Goal: Task Accomplishment & Management: Manage account settings

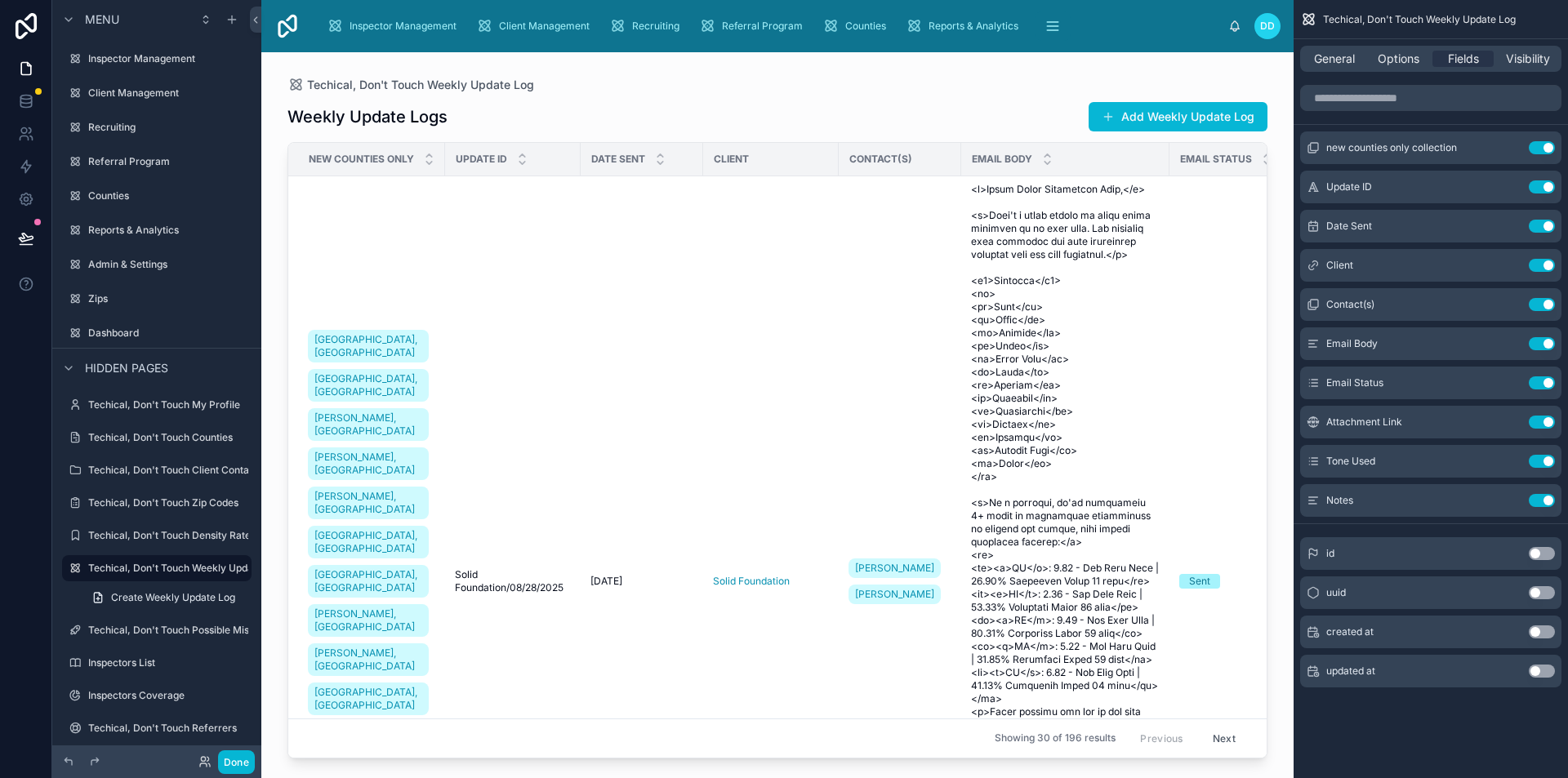
scroll to position [173, 0]
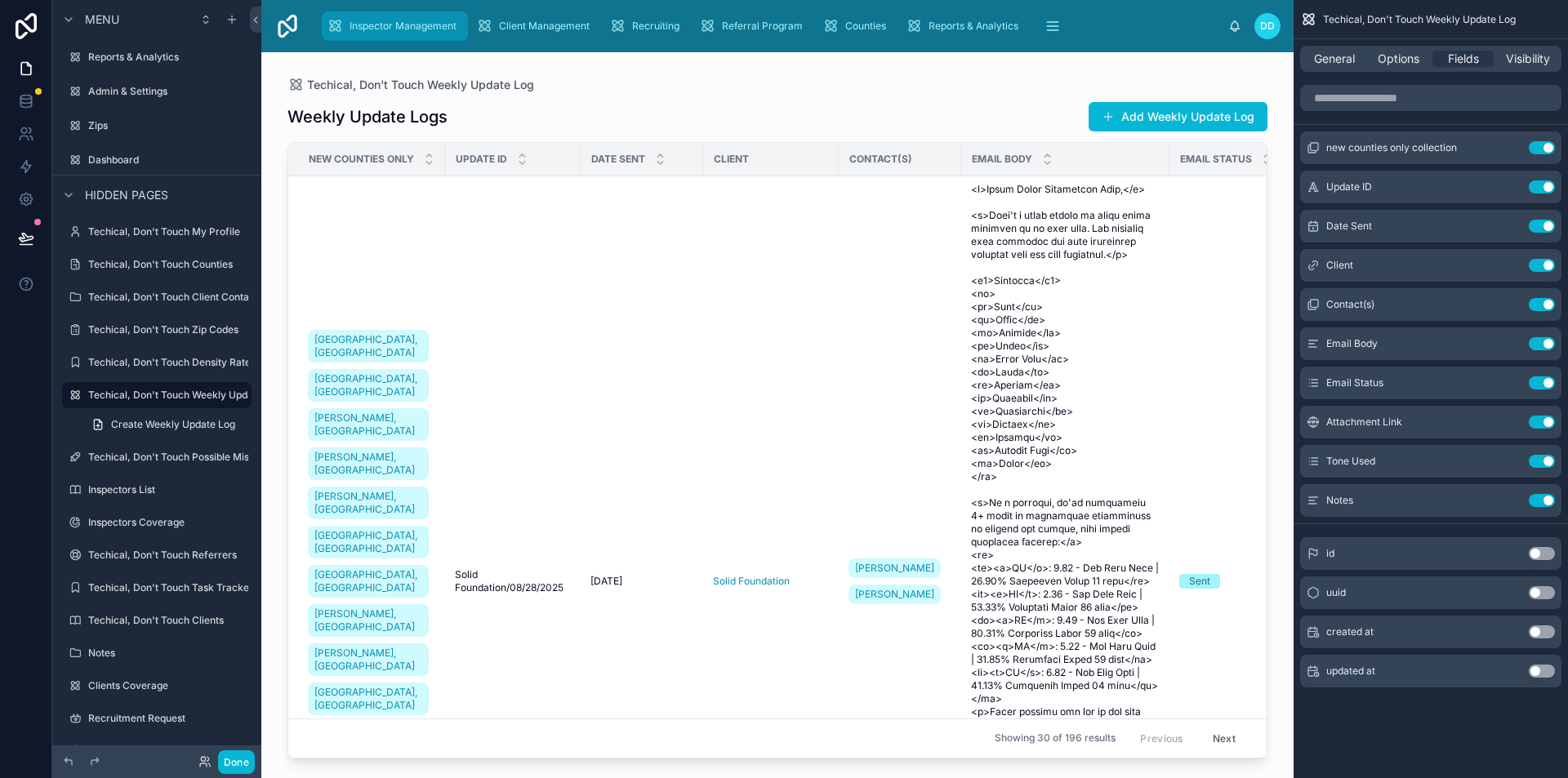
click at [446, 25] on span "Inspector Management" at bounding box center [402, 26] width 107 height 14
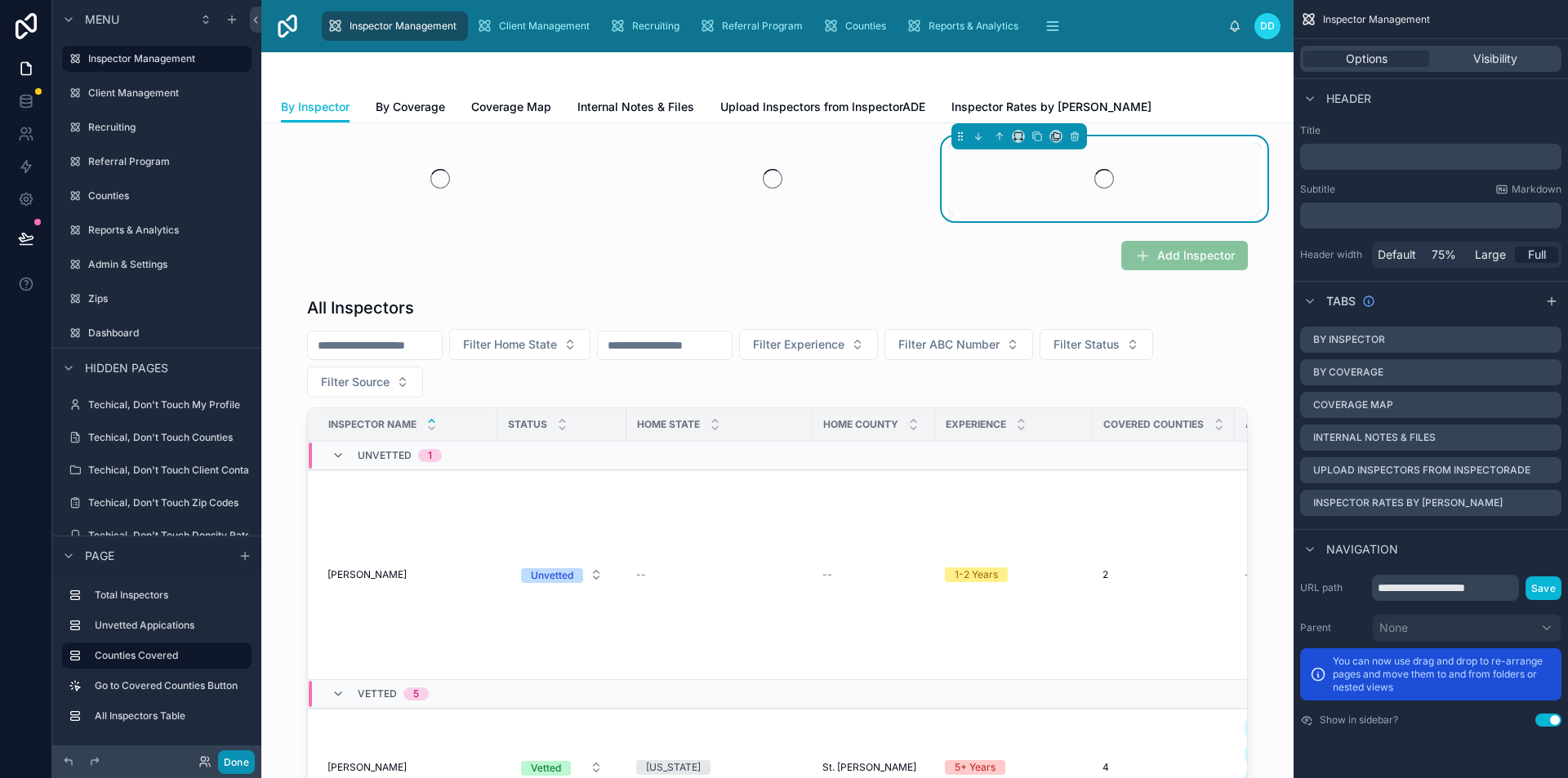
click at [222, 757] on button "Done" at bounding box center [236, 763] width 37 height 24
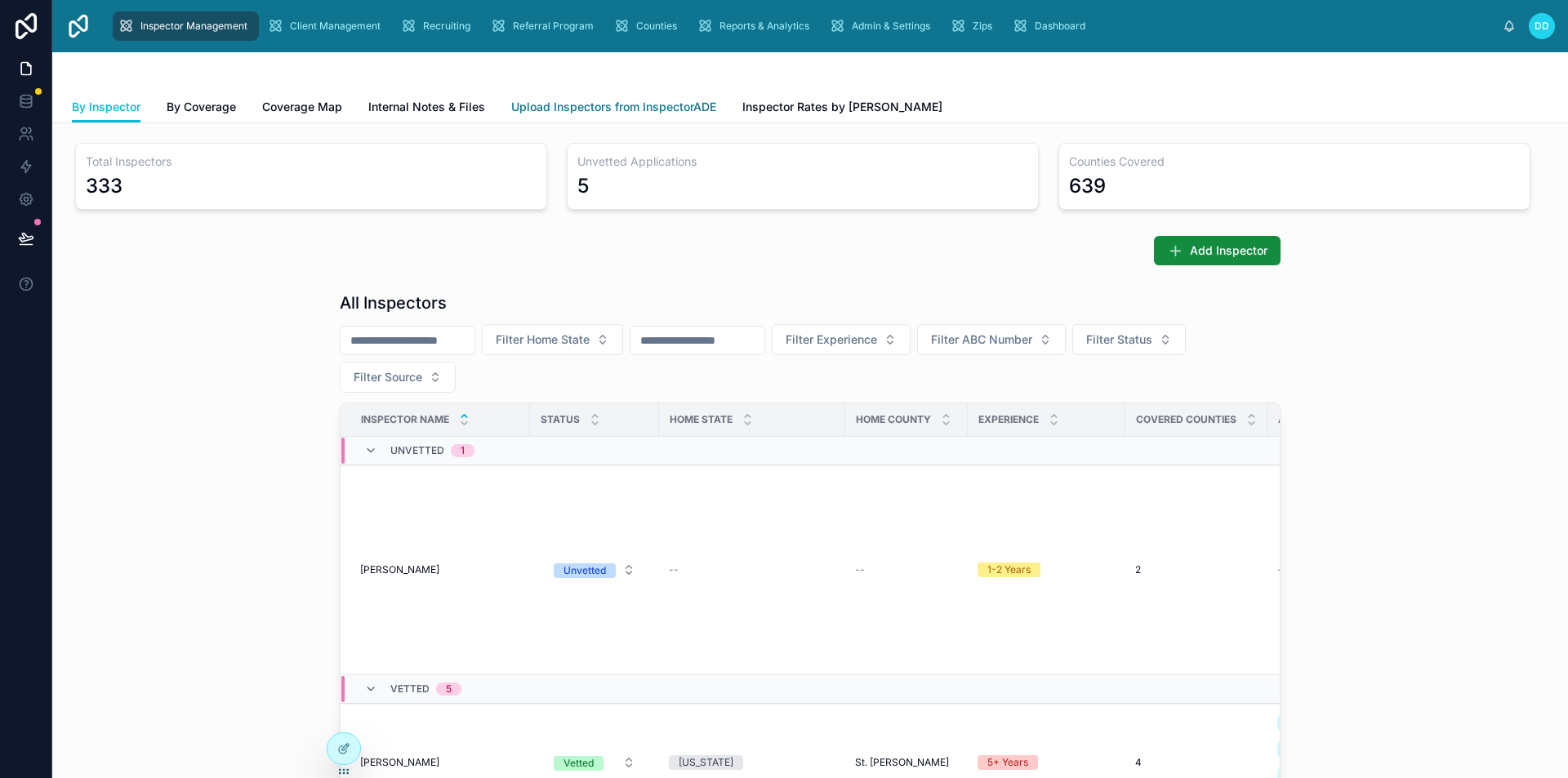
click at [579, 109] on span "Upload Inspectors from InspectorADE" at bounding box center [614, 106] width 205 height 16
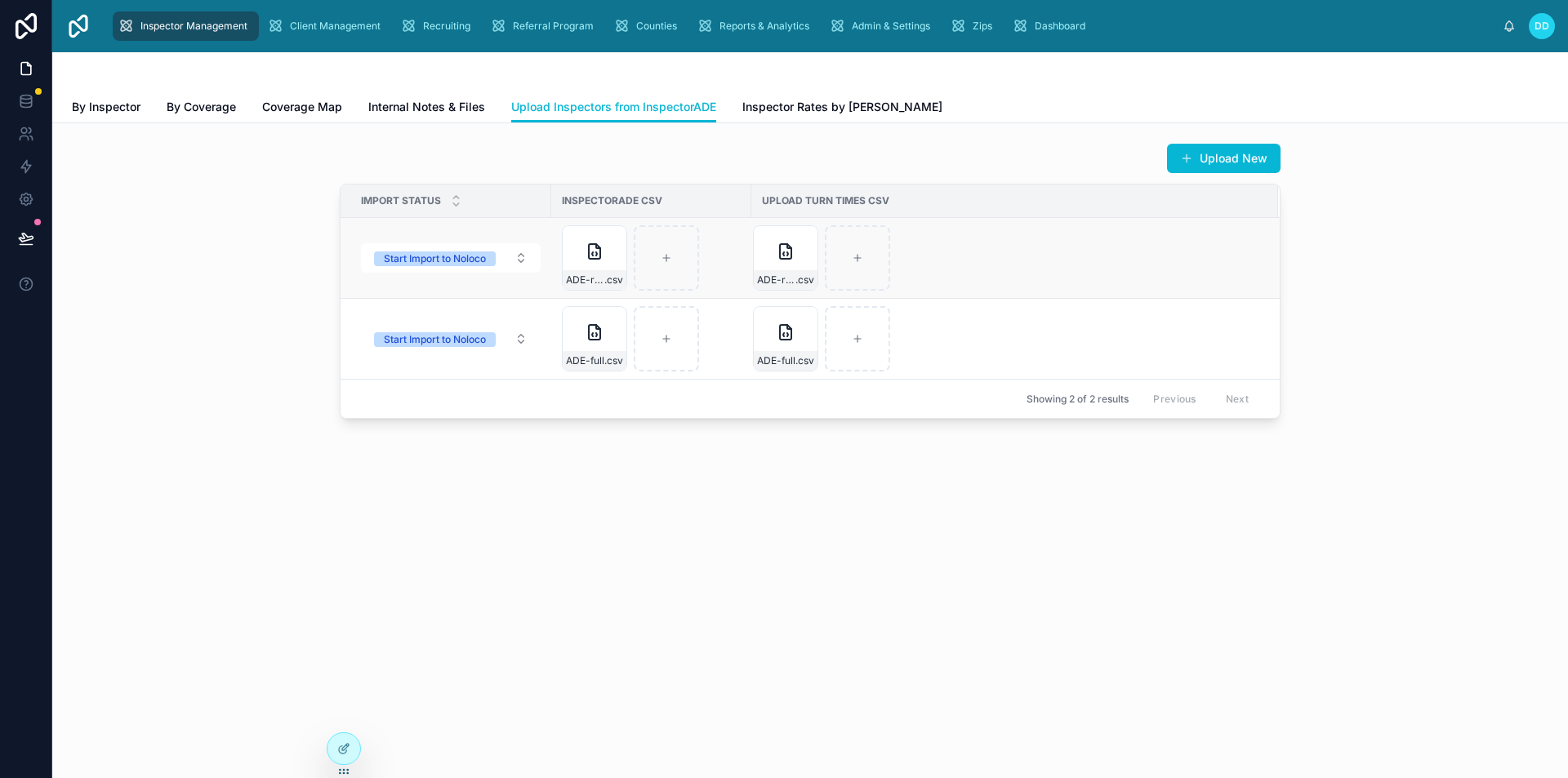
click at [509, 285] on td "Start Import to Noloco" at bounding box center [446, 259] width 210 height 81
click at [479, 282] on td "Start Import to Noloco" at bounding box center [446, 259] width 210 height 81
click at [518, 254] on button "Start Import to Noloco" at bounding box center [451, 258] width 179 height 29
click at [696, 413] on div "Showing 2 of 2 results Previous Next" at bounding box center [810, 399] width 939 height 40
click at [1224, 159] on button "Upload New" at bounding box center [1224, 158] width 114 height 29
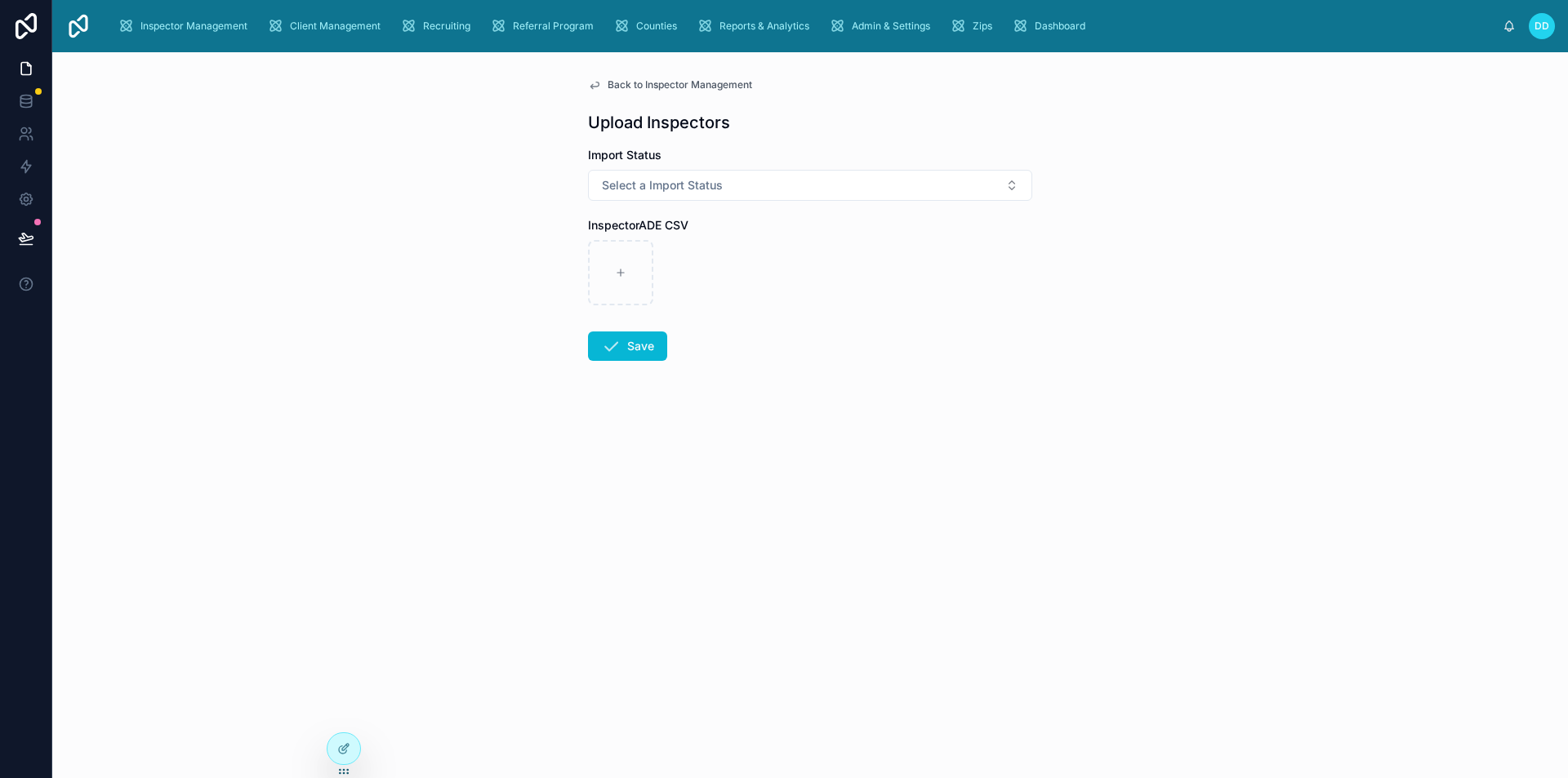
click at [644, 80] on span "Back to Inspector Management" at bounding box center [680, 85] width 145 height 14
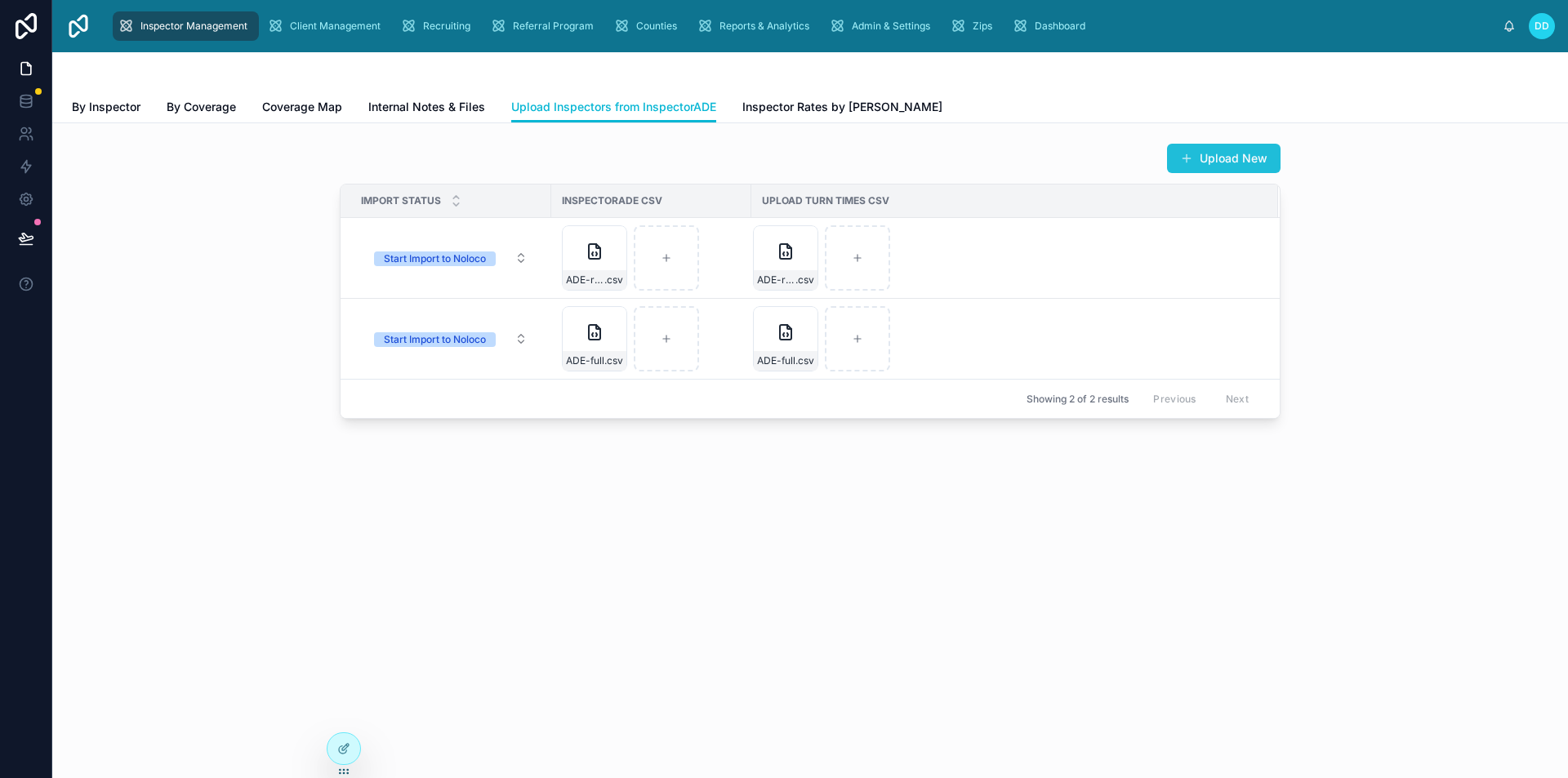
click at [1185, 162] on span at bounding box center [1187, 158] width 14 height 14
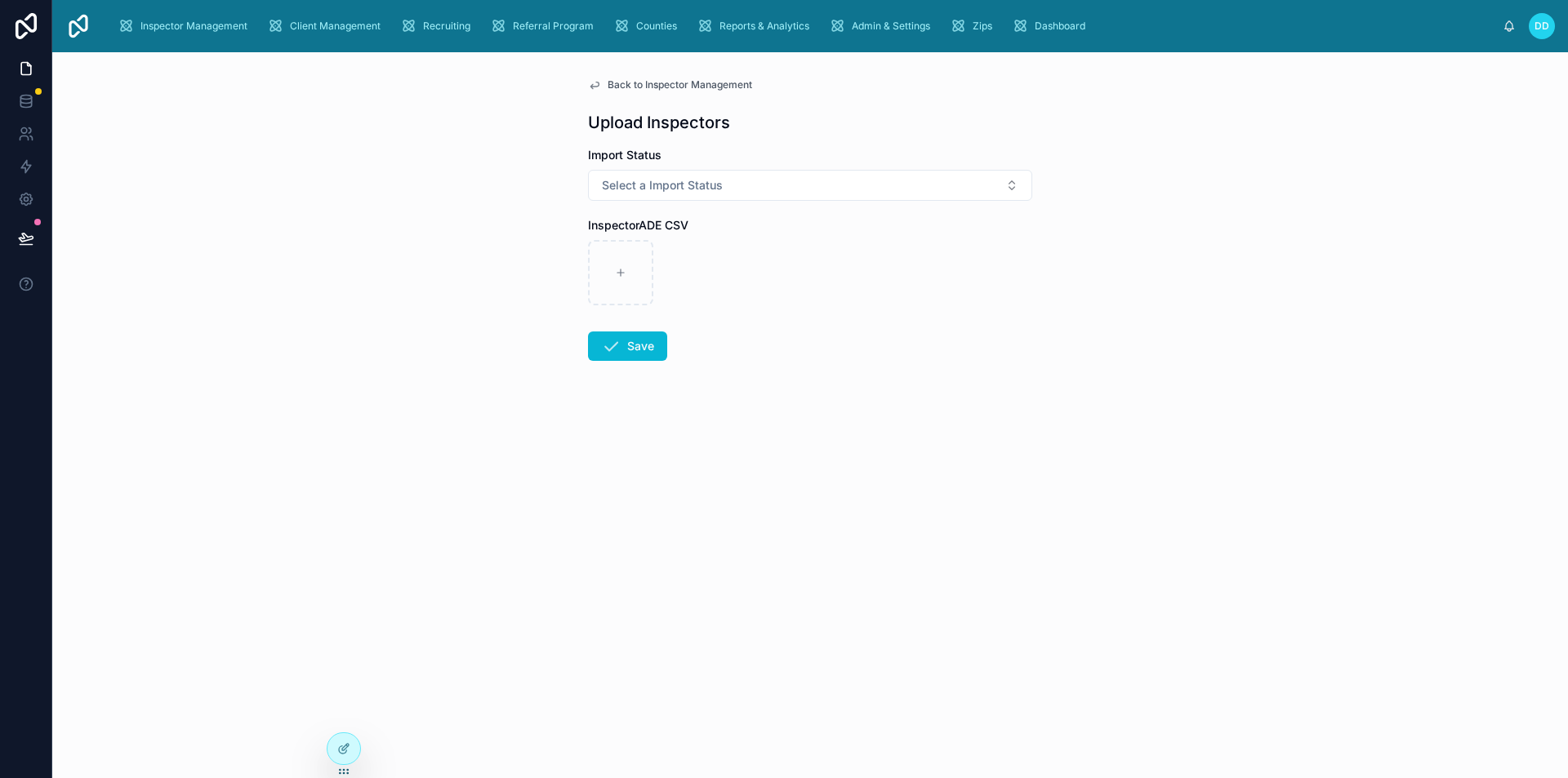
click at [623, 89] on span "Back to Inspector Management" at bounding box center [680, 85] width 145 height 14
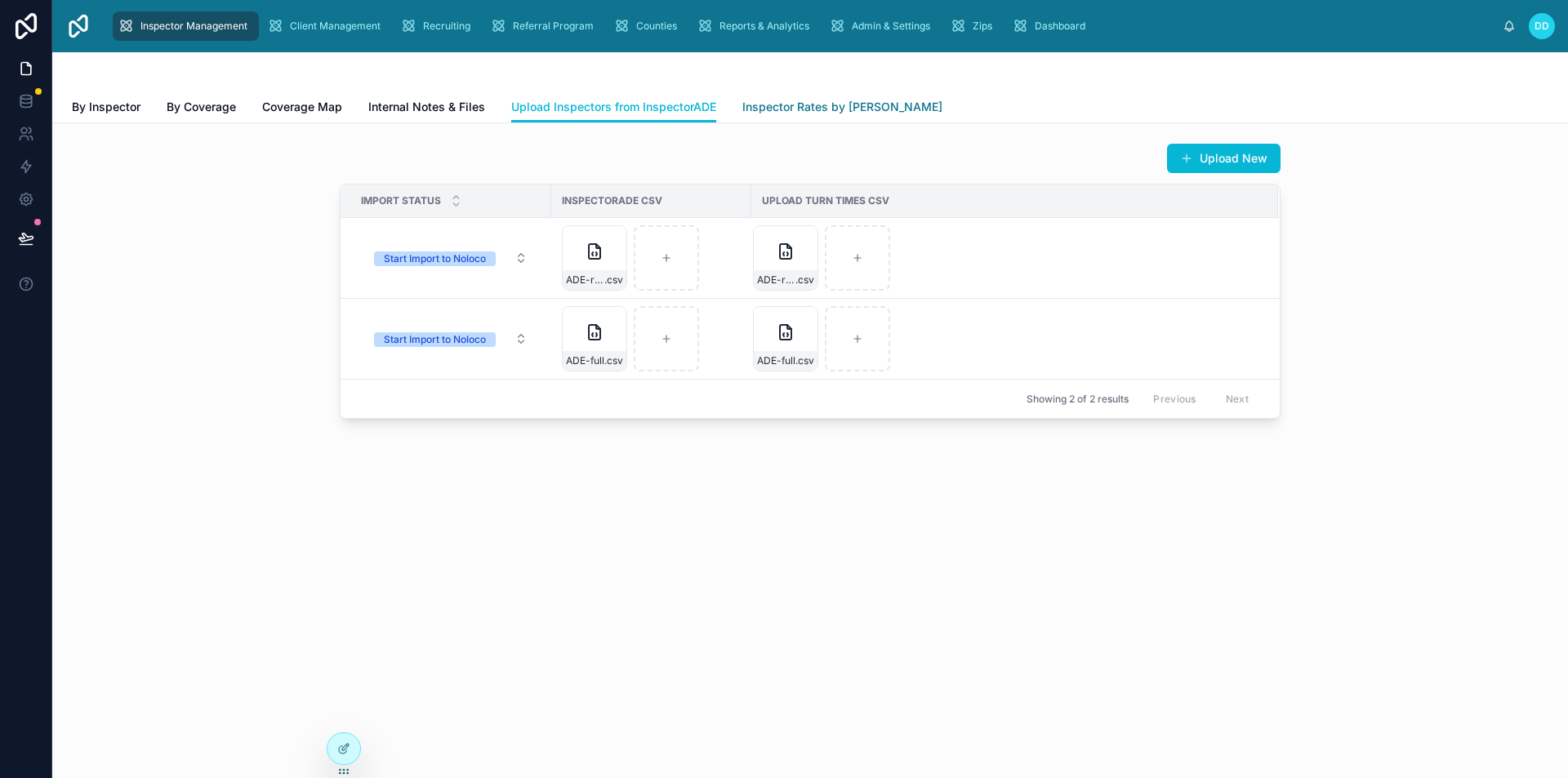
click at [797, 108] on span "Inspector Rates by [PERSON_NAME]" at bounding box center [841, 106] width 200 height 16
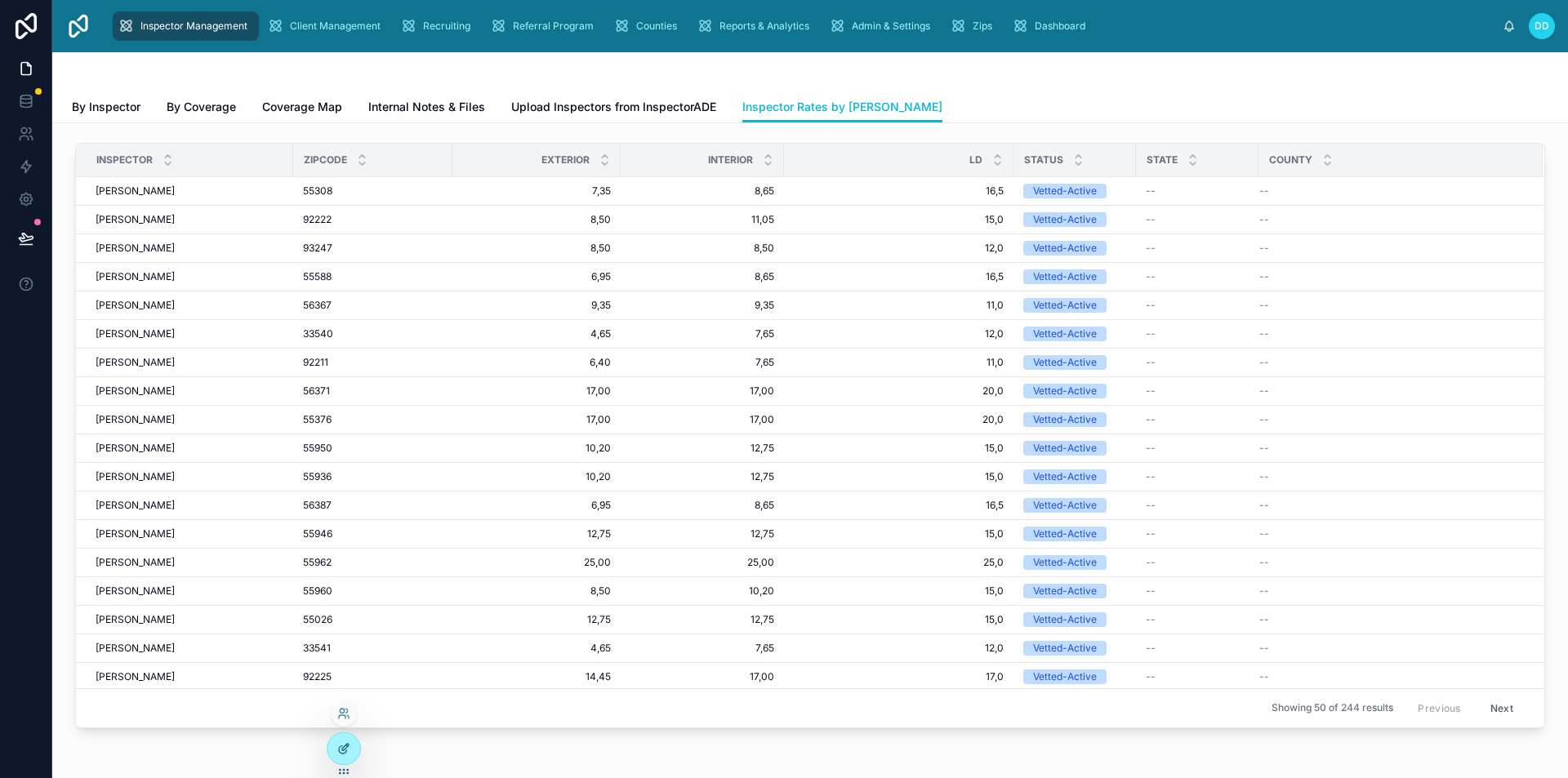
click at [332, 753] on div at bounding box center [344, 749] width 33 height 31
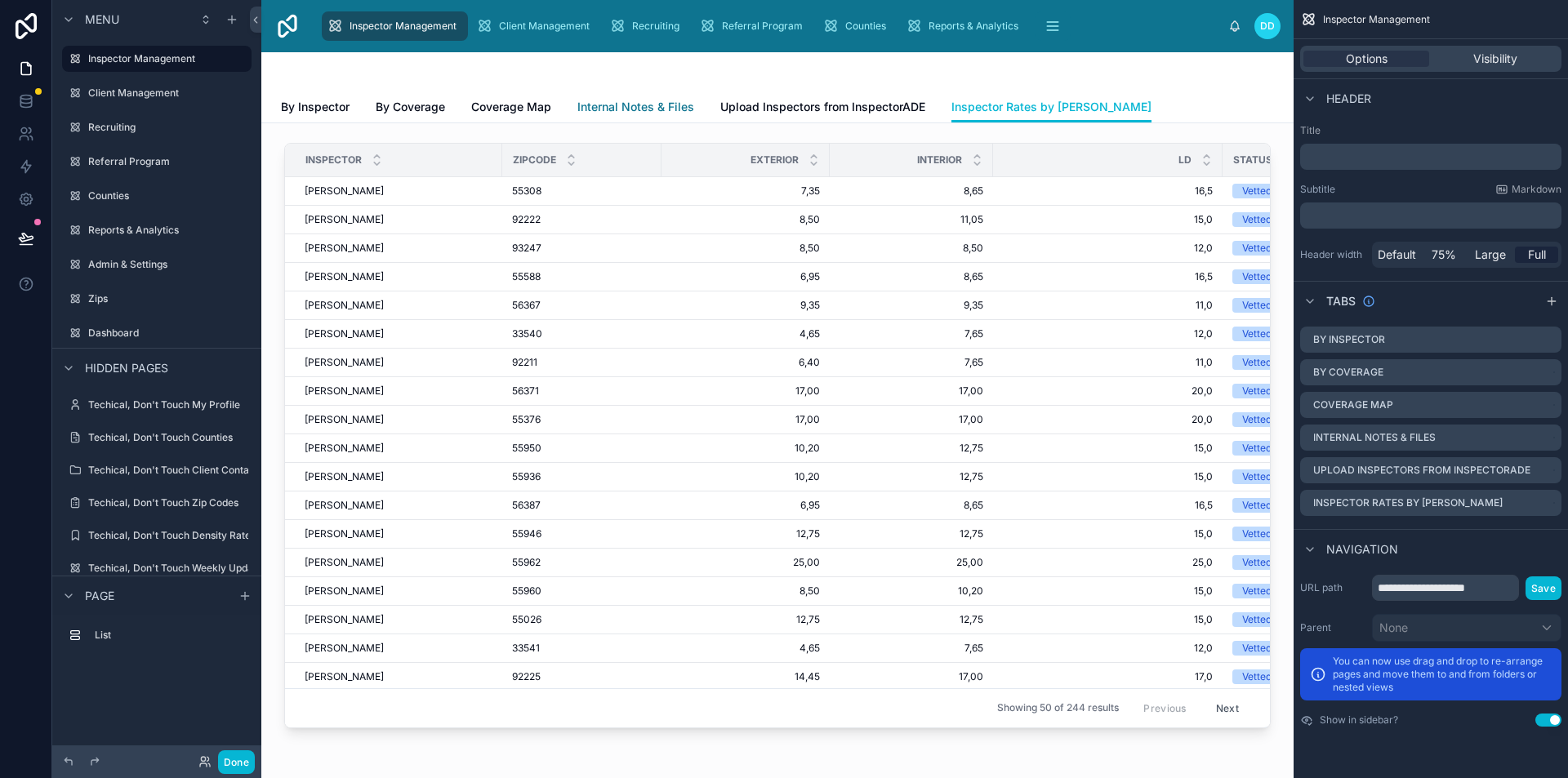
click at [645, 115] on link "Internal Notes & Files" at bounding box center [635, 109] width 117 height 33
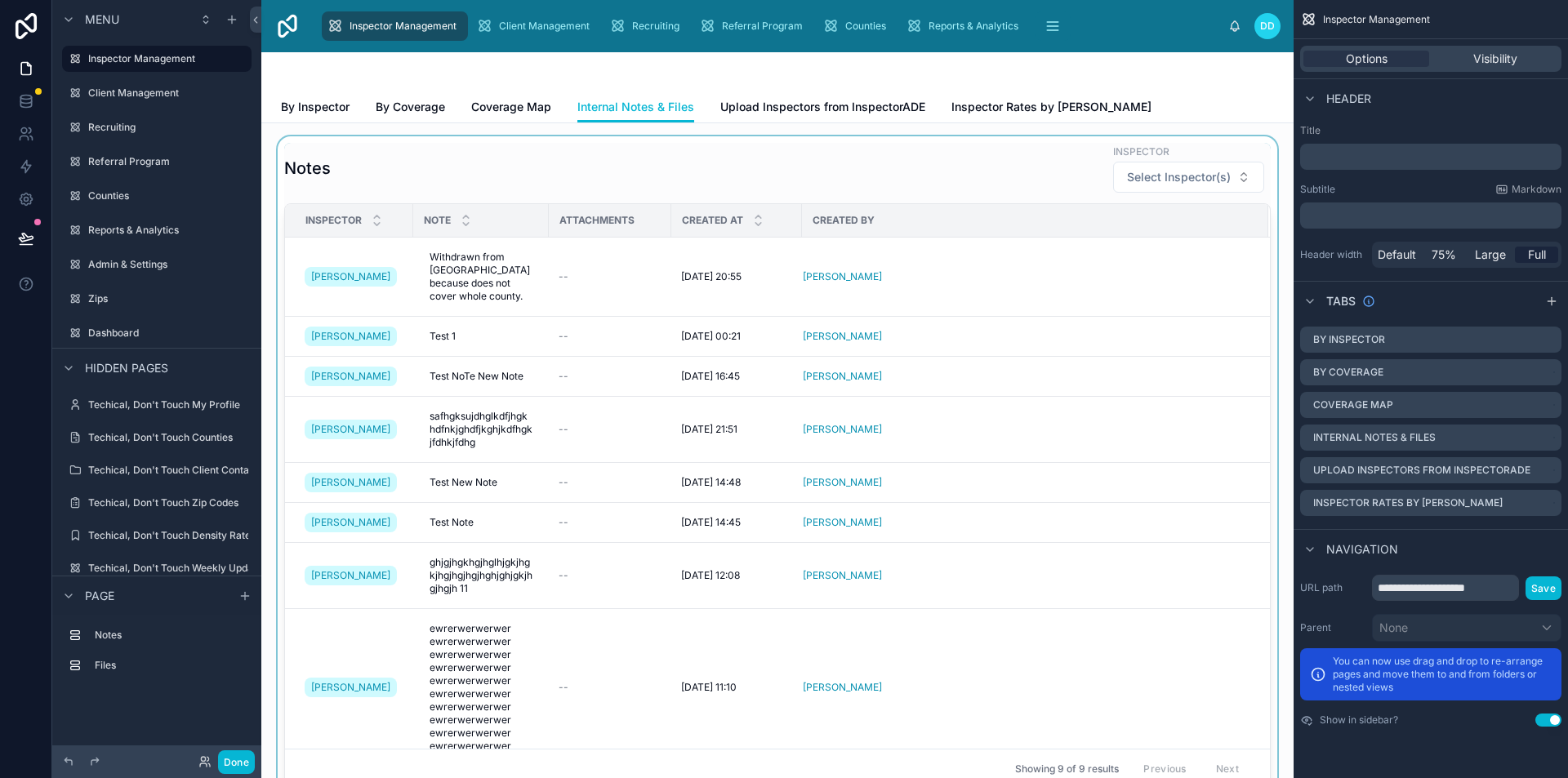
click at [942, 196] on div at bounding box center [777, 465] width 1005 height 659
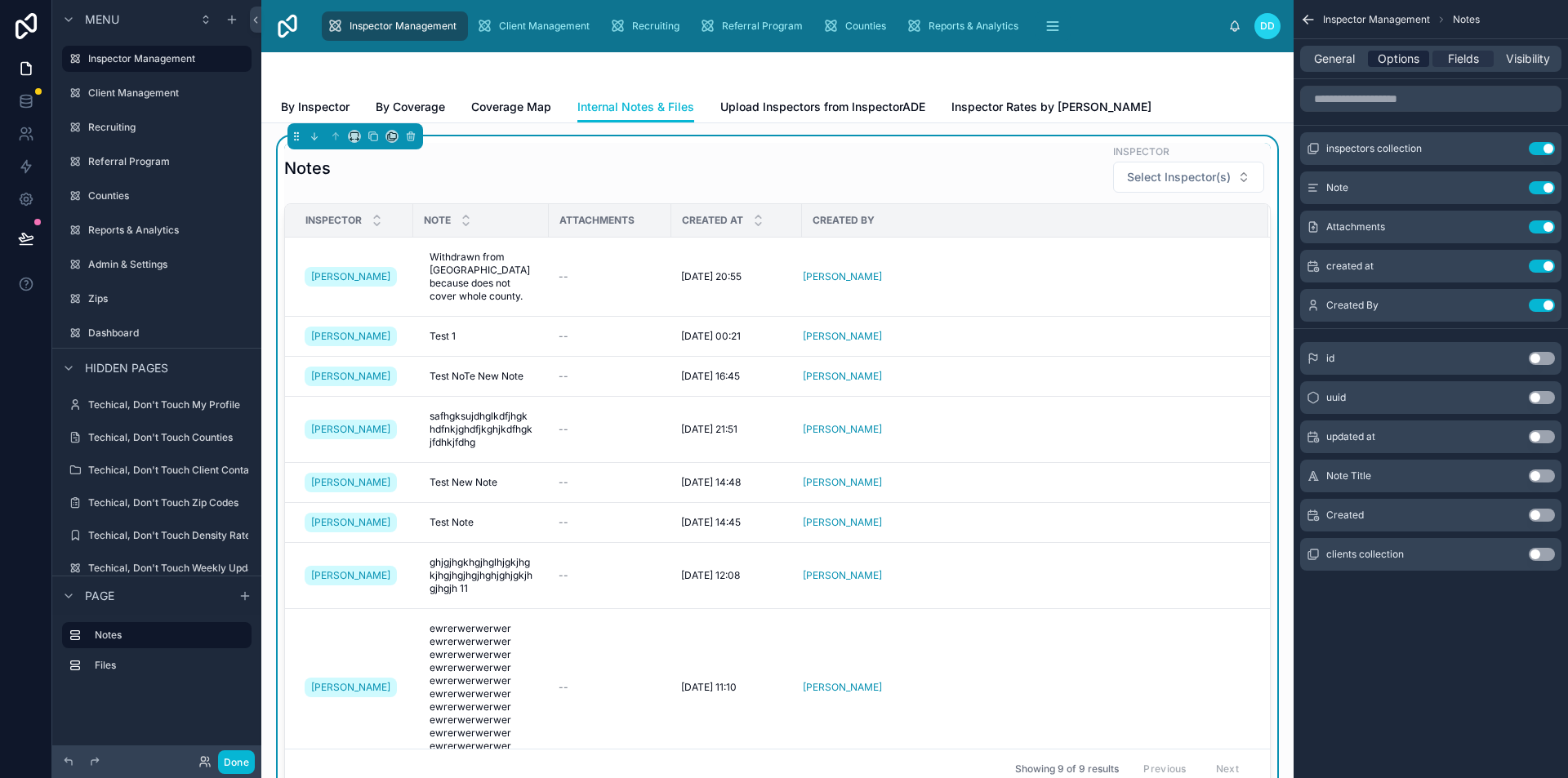
click at [1393, 62] on span "Options" at bounding box center [1397, 58] width 41 height 16
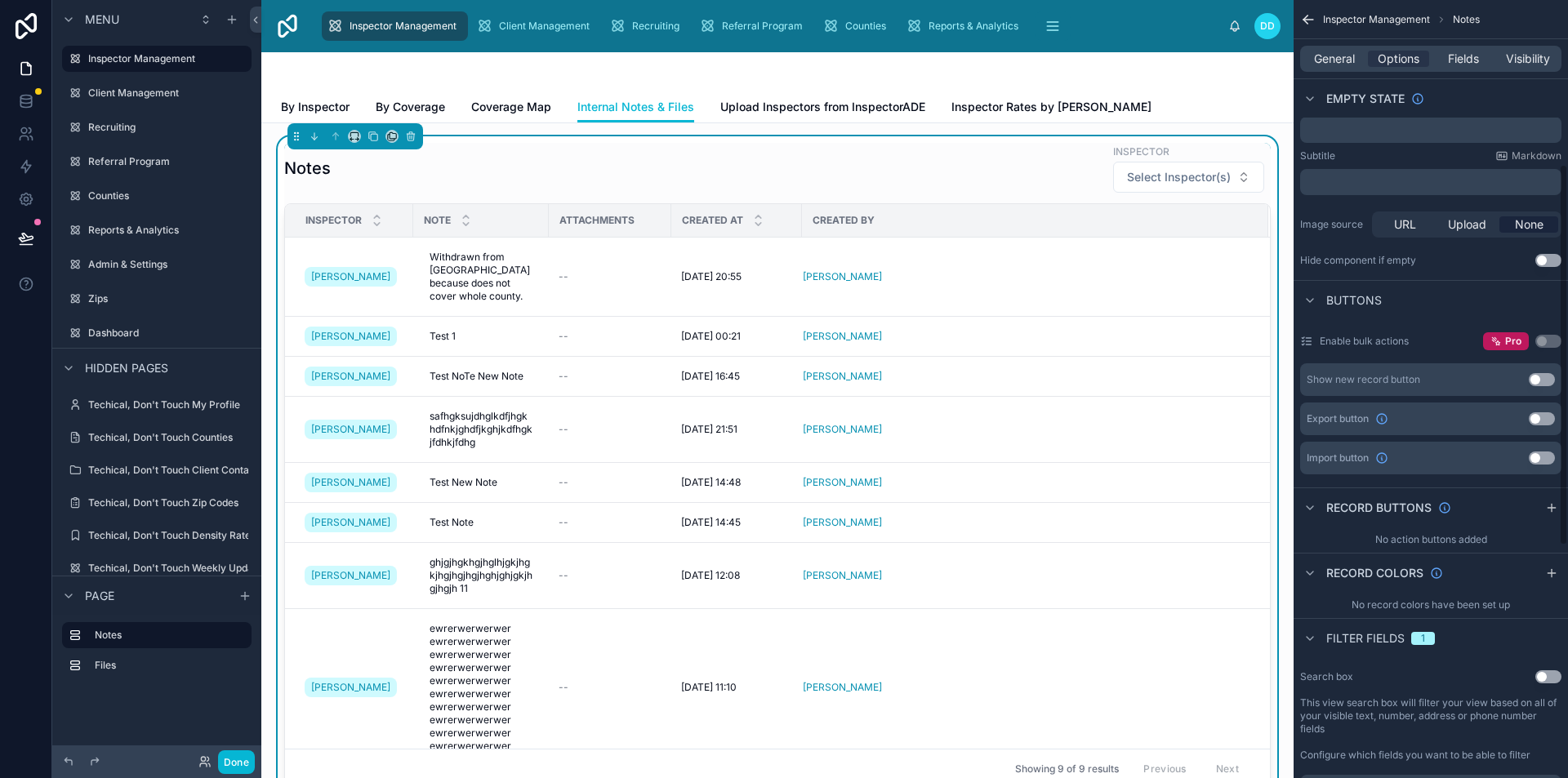
scroll to position [317, 0]
click at [1534, 46] on div "General Options Fields Visibility" at bounding box center [1430, 58] width 261 height 26
click at [1531, 65] on span "Visibility" at bounding box center [1527, 58] width 44 height 16
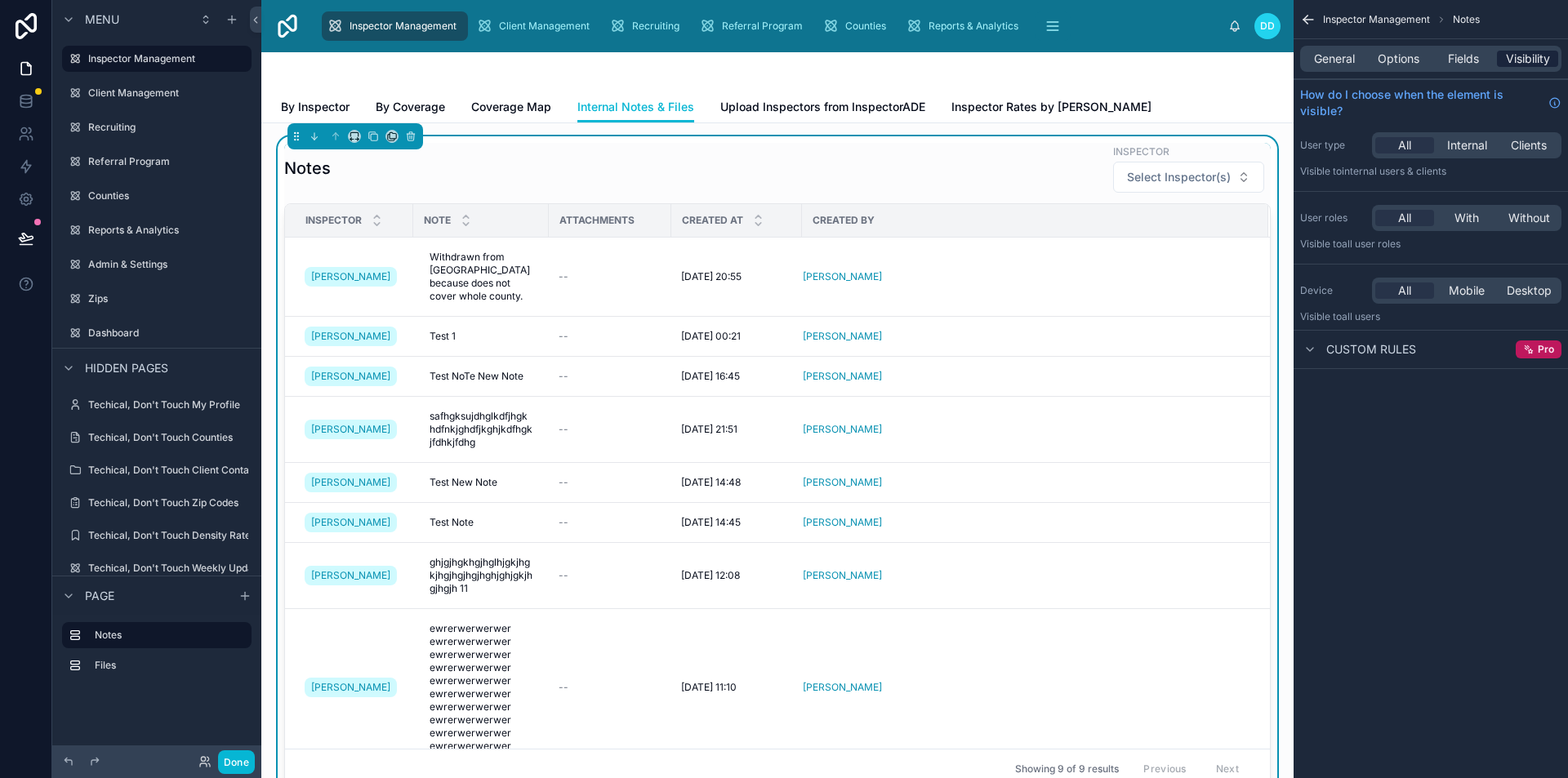
scroll to position [0, 0]
click at [1358, 347] on span "Custom rules" at bounding box center [1370, 349] width 90 height 16
click at [1359, 347] on span "Custom rules" at bounding box center [1370, 349] width 90 height 16
click at [1546, 355] on span "Pro" at bounding box center [1545, 349] width 16 height 14
click at [1524, 348] on icon "scrollable content" at bounding box center [1528, 349] width 12 height 12
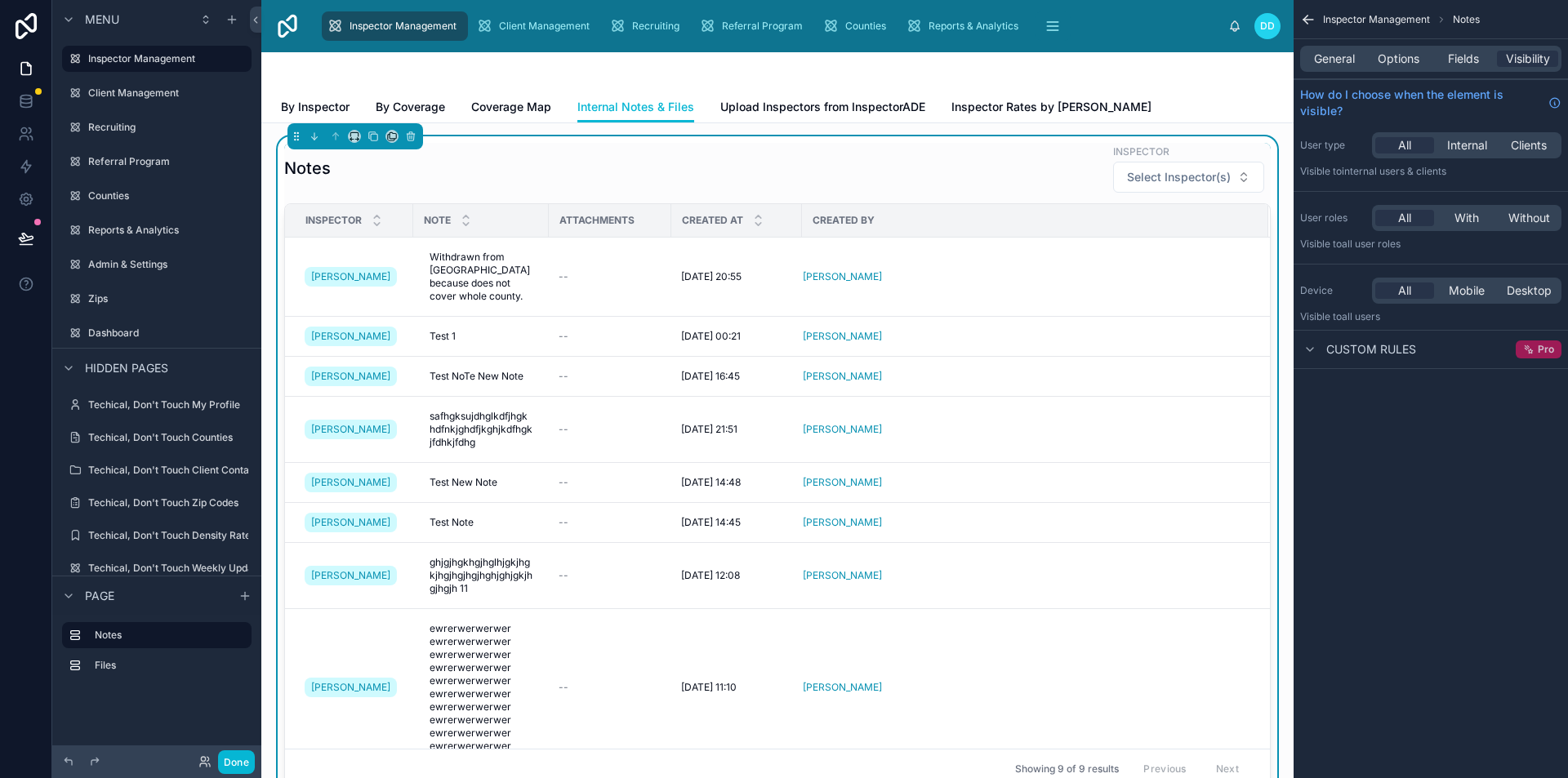
click at [1538, 348] on span "Pro" at bounding box center [1545, 349] width 16 height 14
click at [1530, 350] on icon "scrollable content" at bounding box center [1529, 350] width 4 height 4
click at [1527, 351] on icon "scrollable content" at bounding box center [1528, 349] width 12 height 12
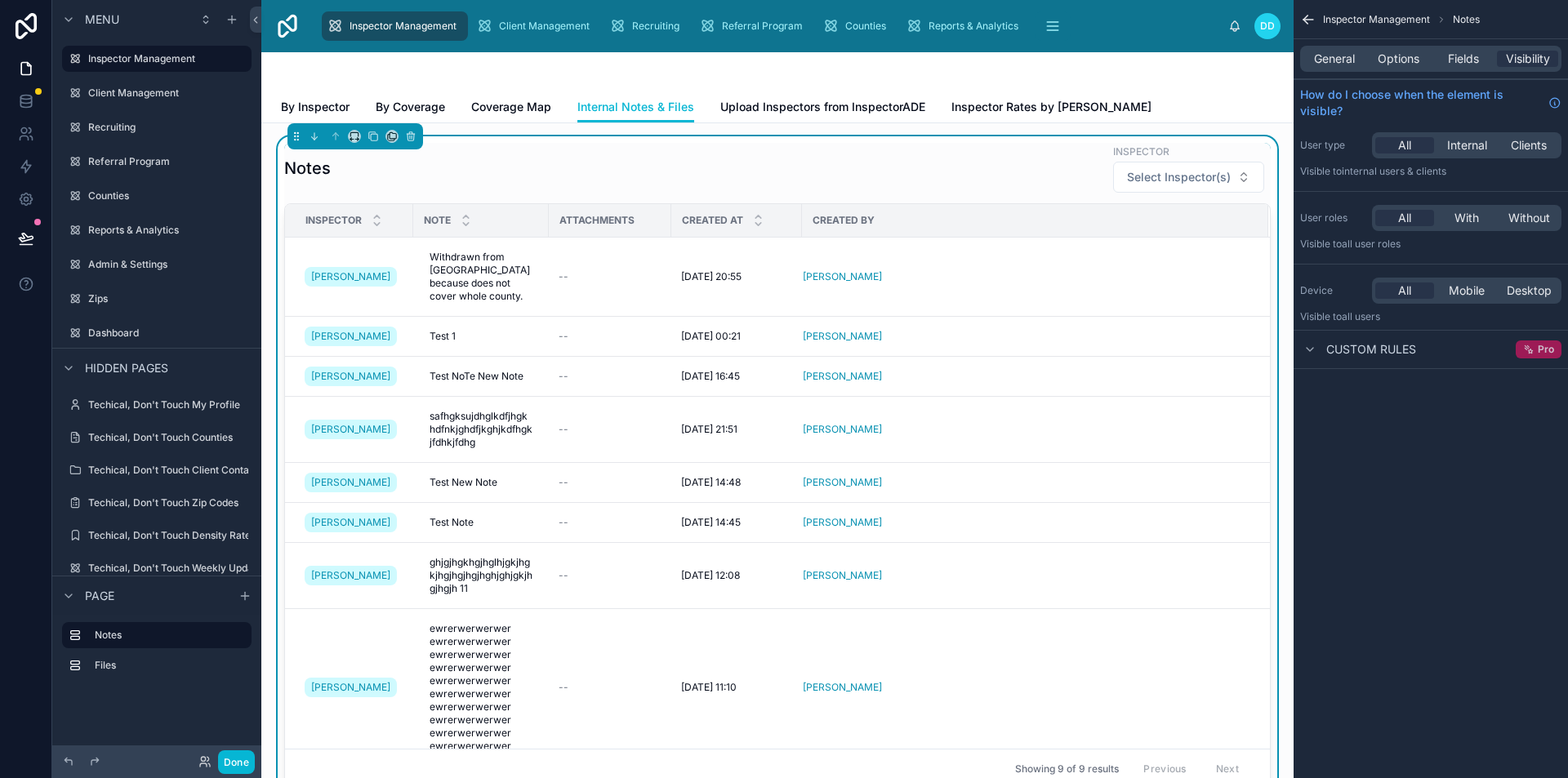
click at [1537, 354] on span "Pro" at bounding box center [1545, 349] width 16 height 14
click at [557, 34] on div "Client Management" at bounding box center [536, 26] width 120 height 26
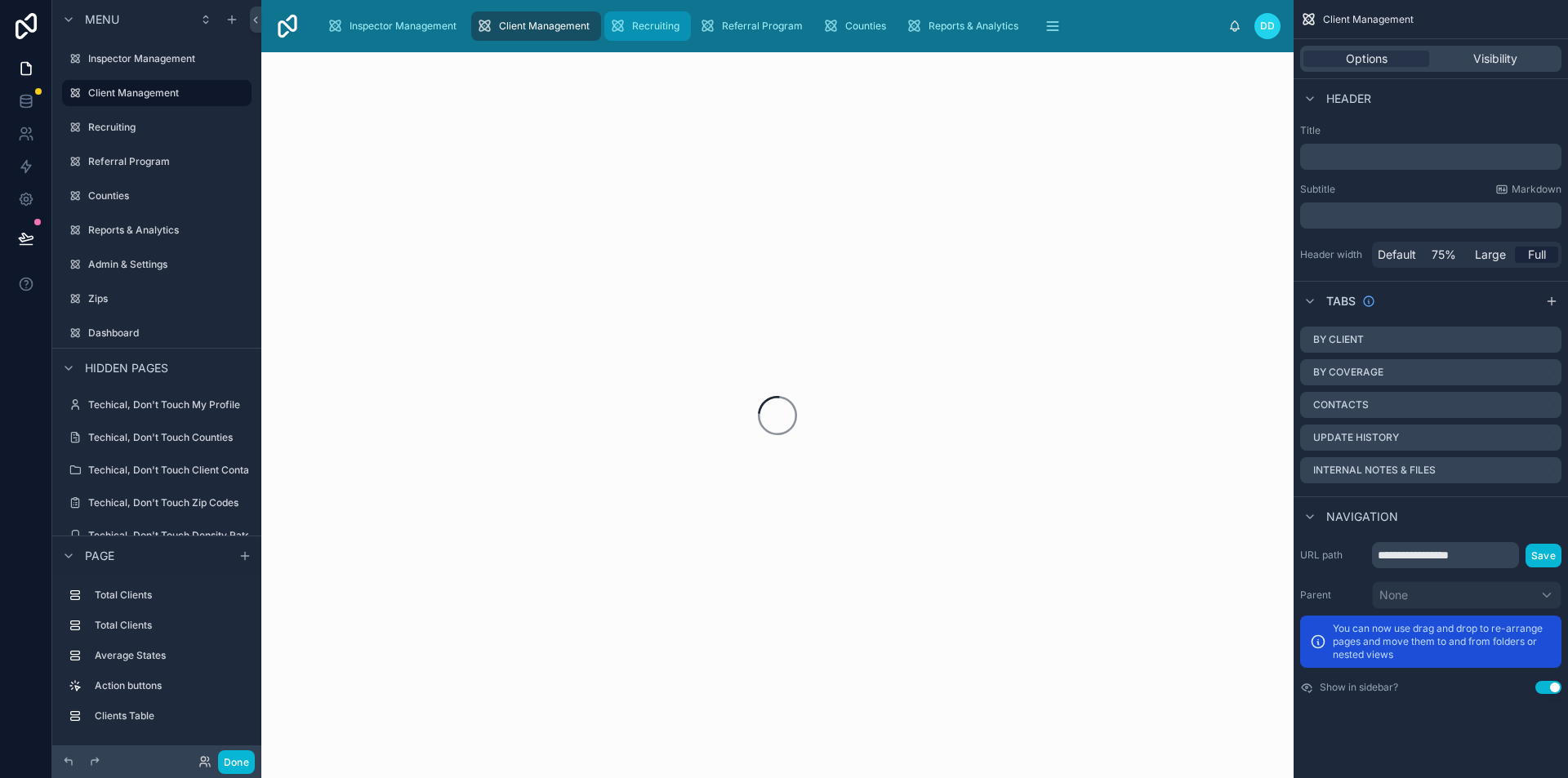
click at [646, 32] on span "Recruiting" at bounding box center [655, 26] width 47 height 14
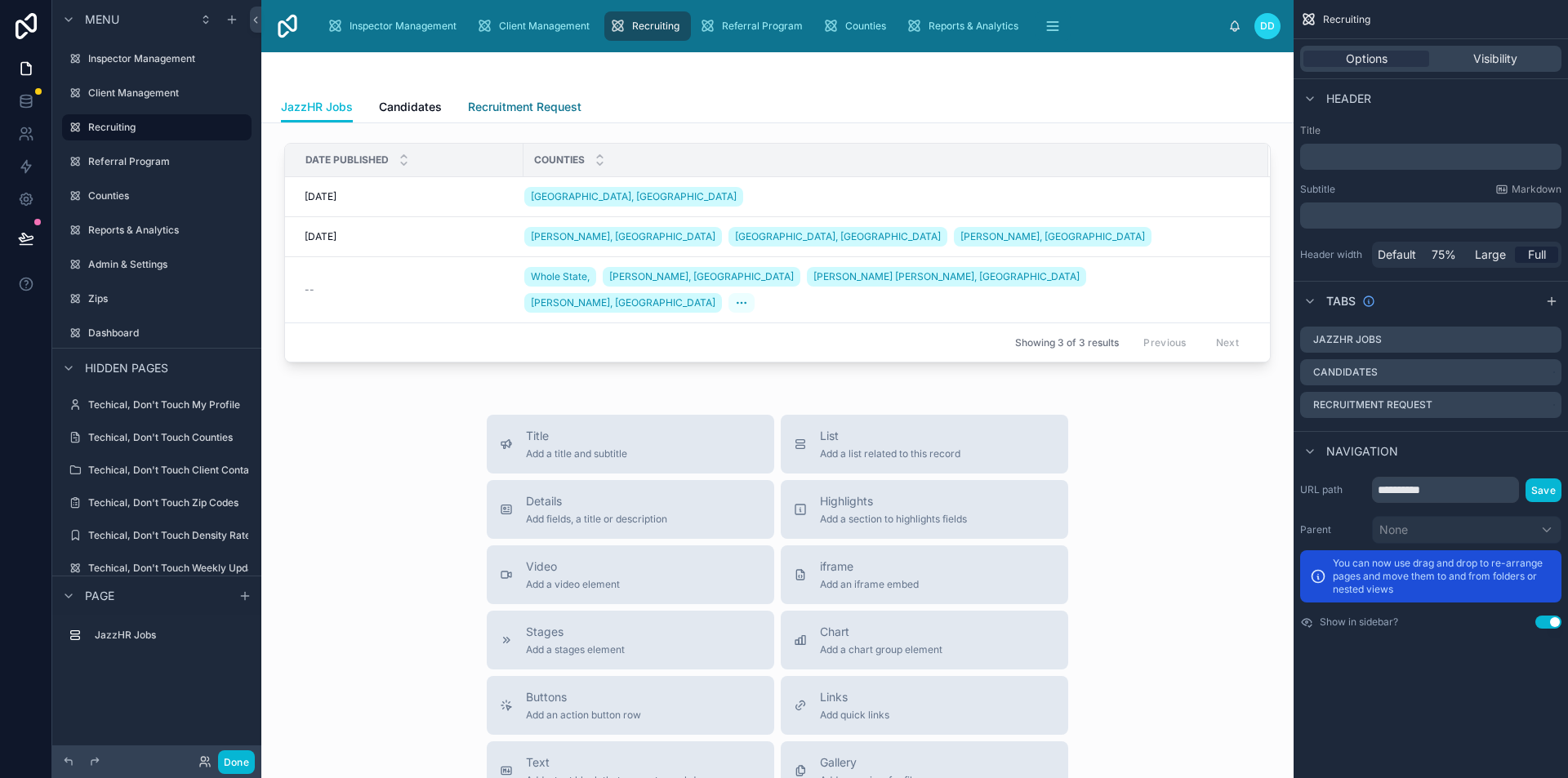
drag, startPoint x: 472, startPoint y: 108, endPoint x: 447, endPoint y: 99, distance: 26.6
click at [473, 108] on span "Recruitment Request" at bounding box center [525, 106] width 114 height 16
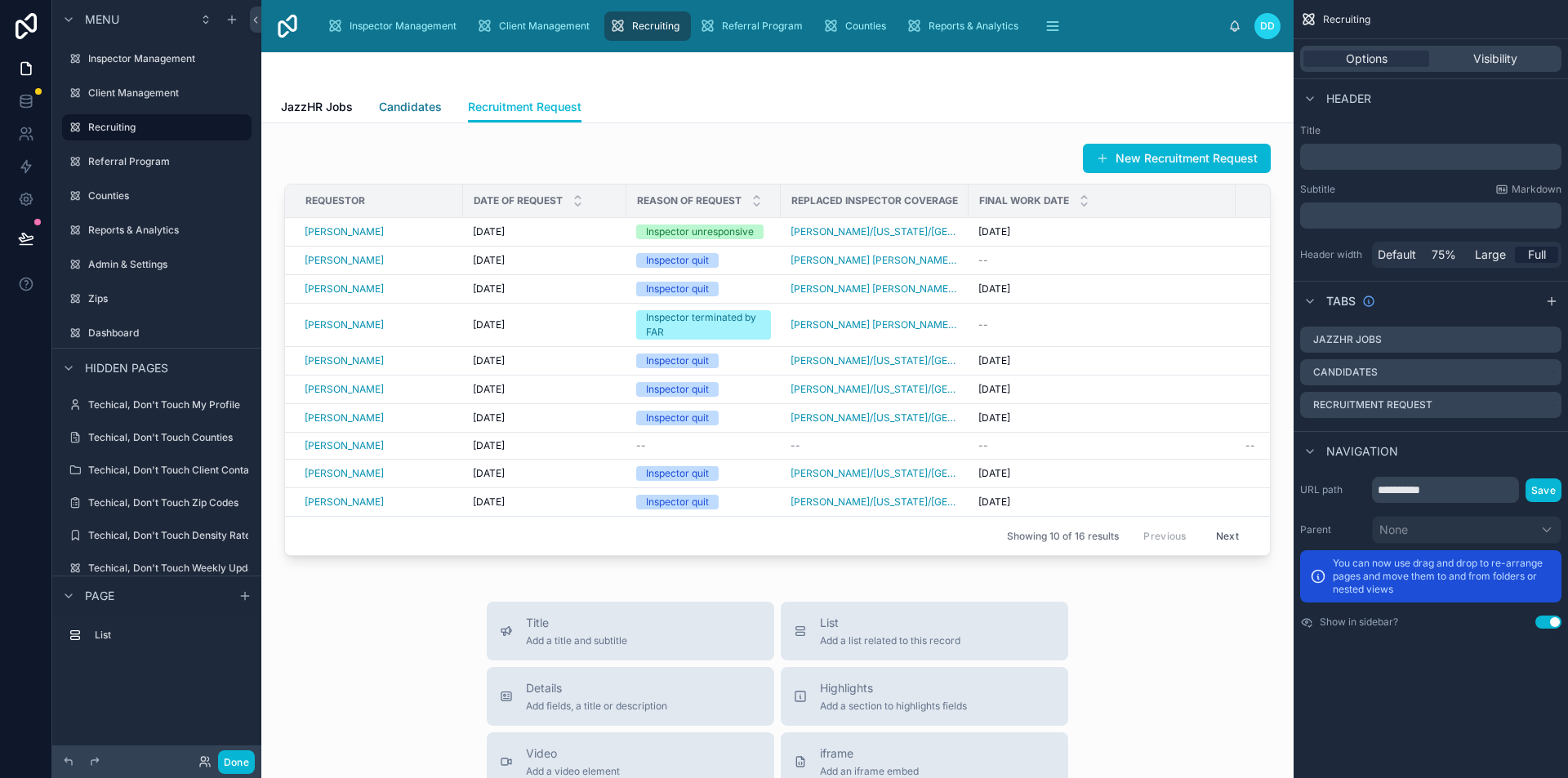
click at [404, 106] on span "Candidates" at bounding box center [410, 106] width 63 height 16
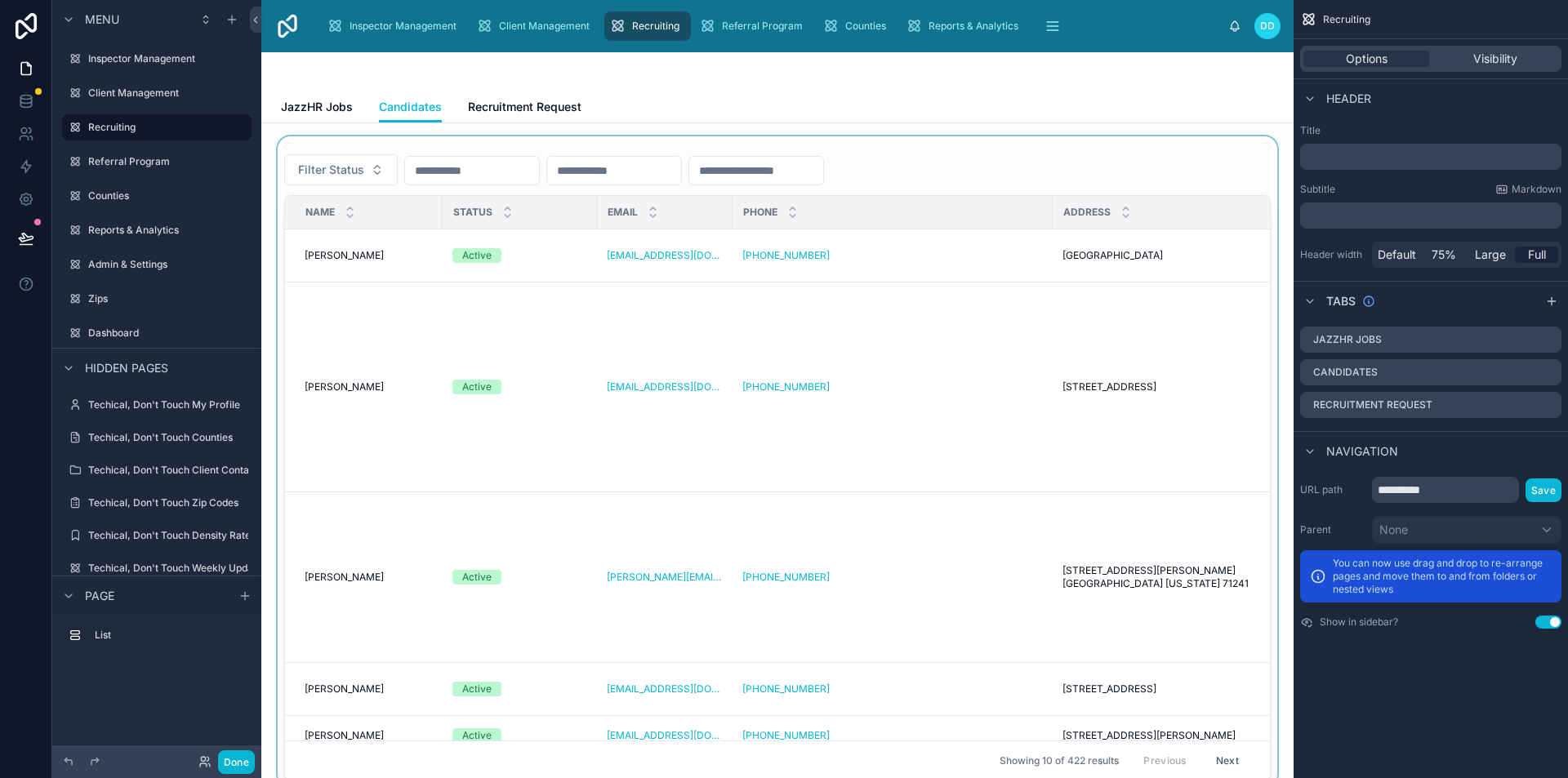
click at [339, 255] on div at bounding box center [777, 461] width 1005 height 651
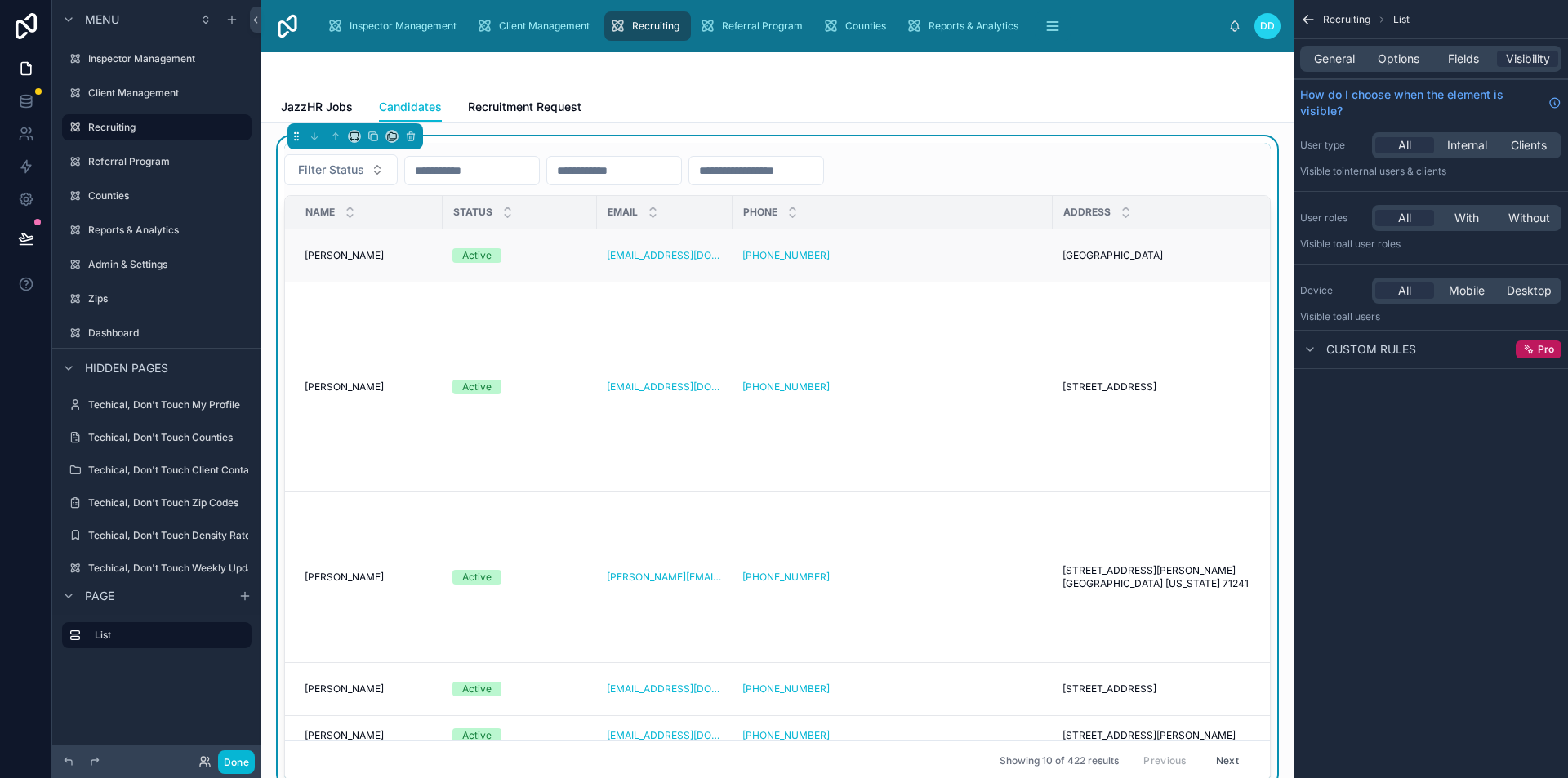
click at [348, 254] on span "[PERSON_NAME]" at bounding box center [344, 256] width 79 height 14
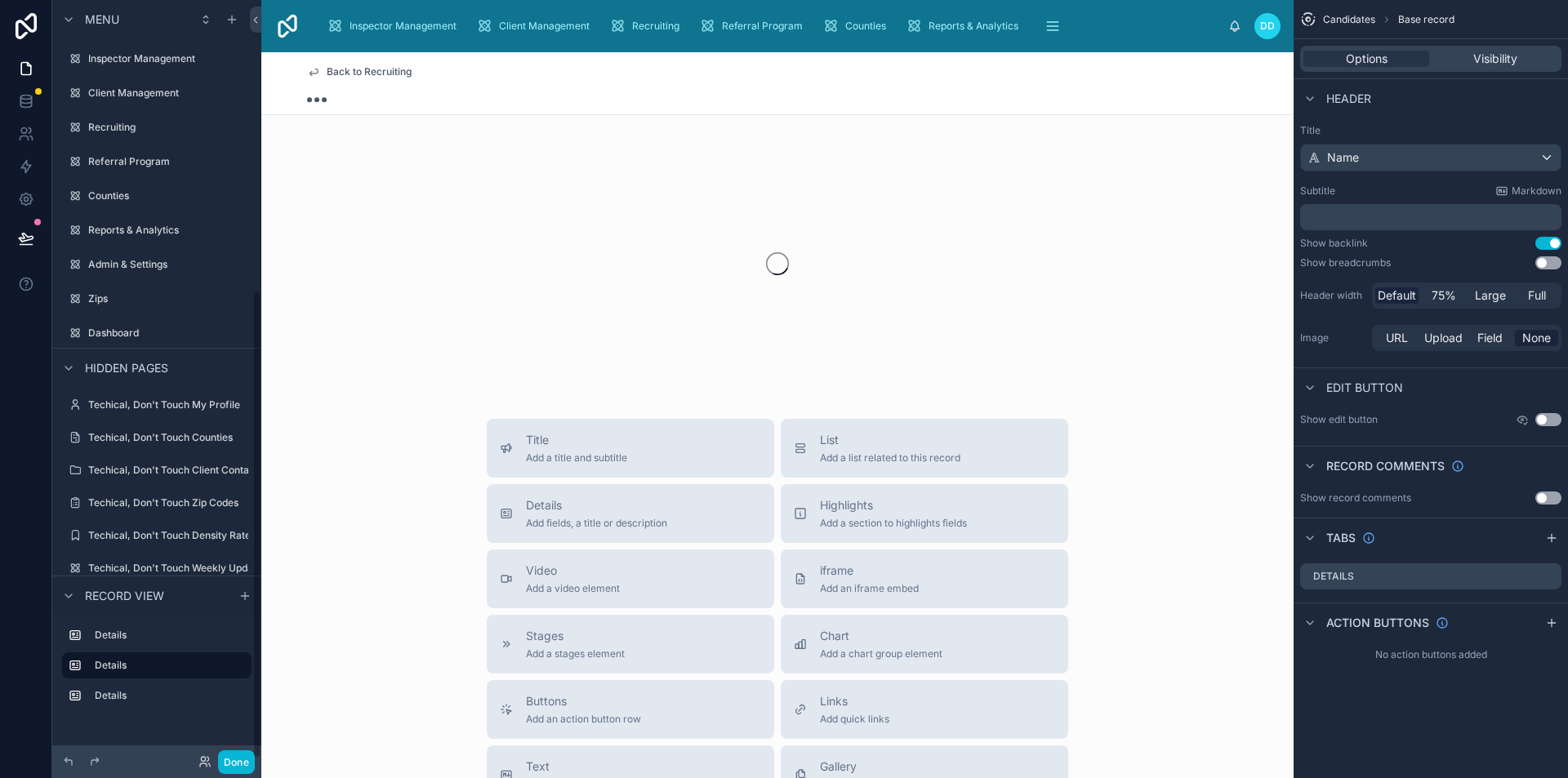
scroll to position [471, 0]
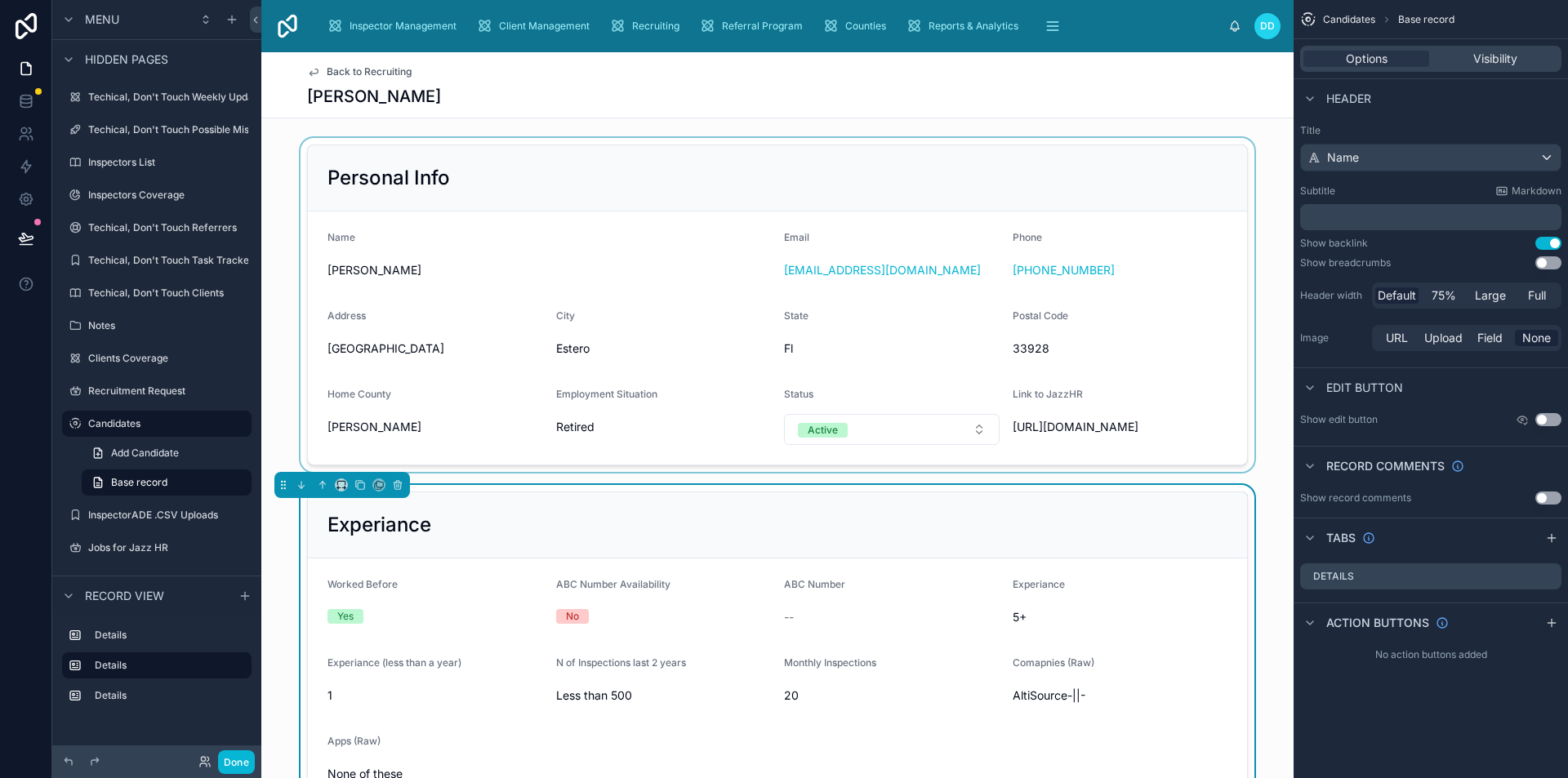
click at [699, 375] on div at bounding box center [778, 305] width 1032 height 334
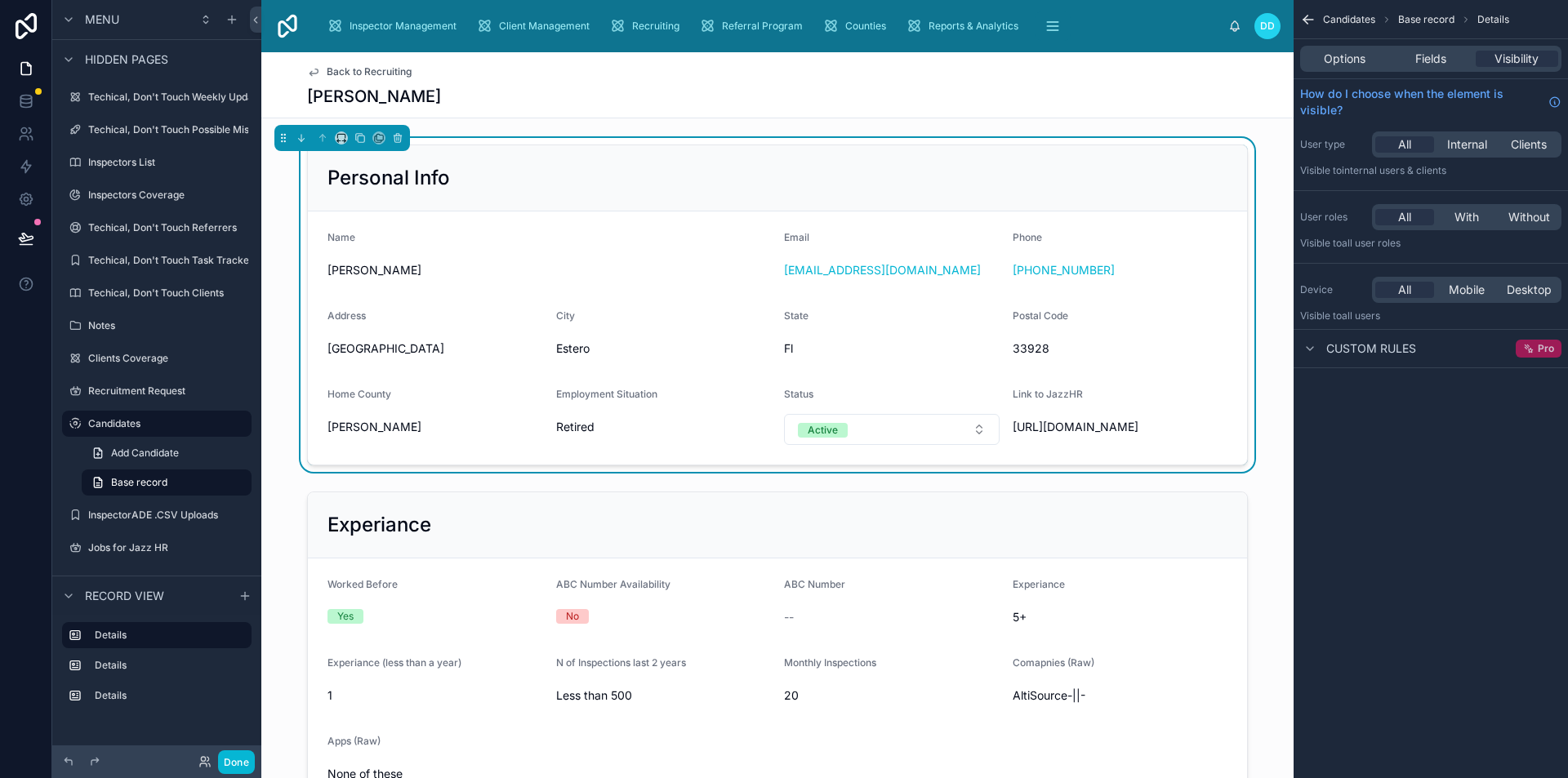
click at [1536, 347] on div "Pro" at bounding box center [1537, 348] width 45 height 18
click at [1528, 349] on icon "scrollable content" at bounding box center [1529, 349] width 4 height 4
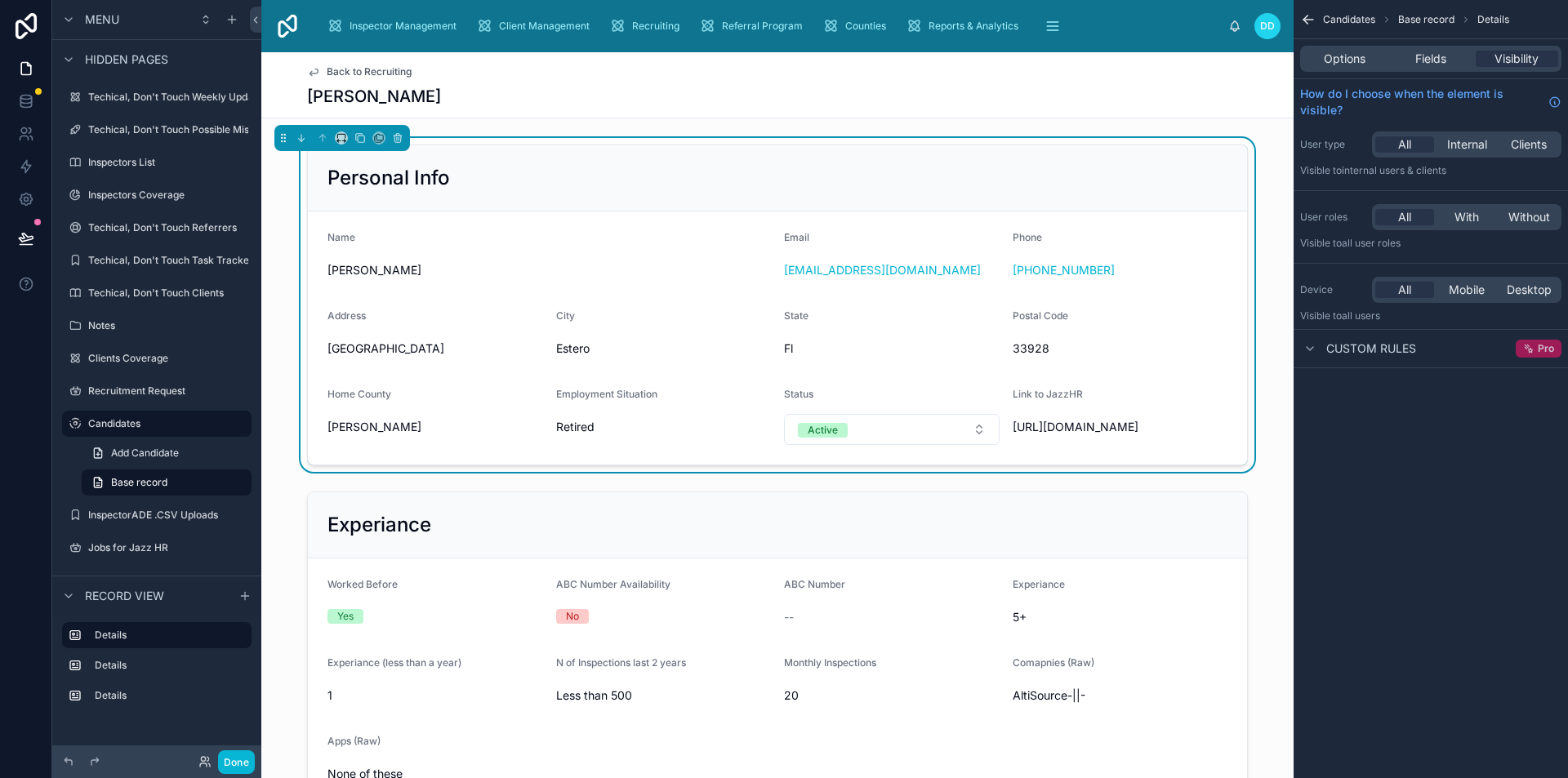
click at [1527, 347] on icon "scrollable content" at bounding box center [1526, 346] width 3 height 3
click at [1351, 347] on span "Custom rules" at bounding box center [1370, 348] width 90 height 16
click at [1352, 347] on span "Custom rules" at bounding box center [1370, 348] width 90 height 16
click at [1541, 353] on span "Pro" at bounding box center [1545, 349] width 16 height 14
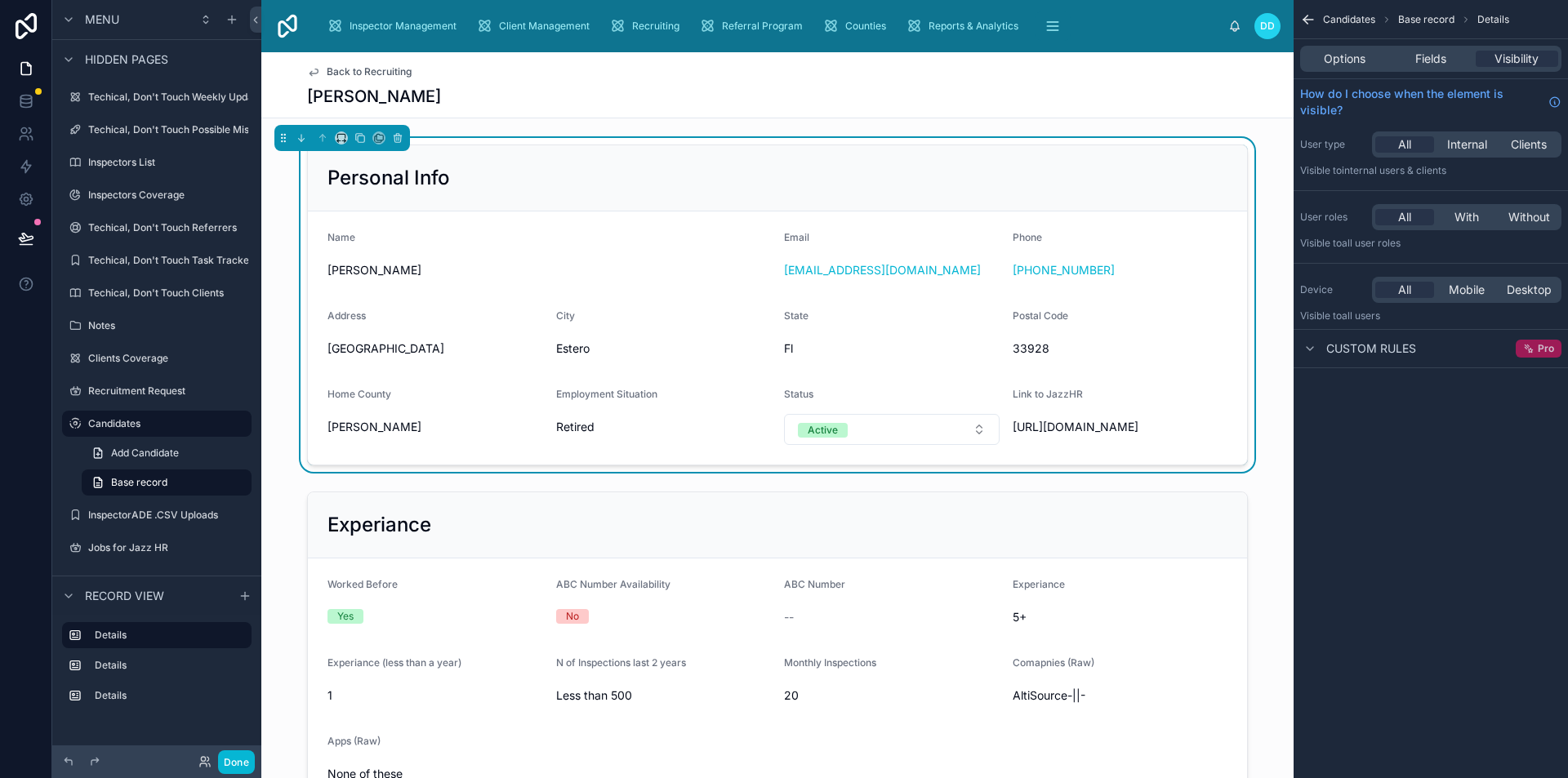
click at [1541, 353] on span "Pro" at bounding box center [1545, 349] width 16 height 14
click at [241, 597] on icon "scrollable content" at bounding box center [245, 597] width 14 height 14
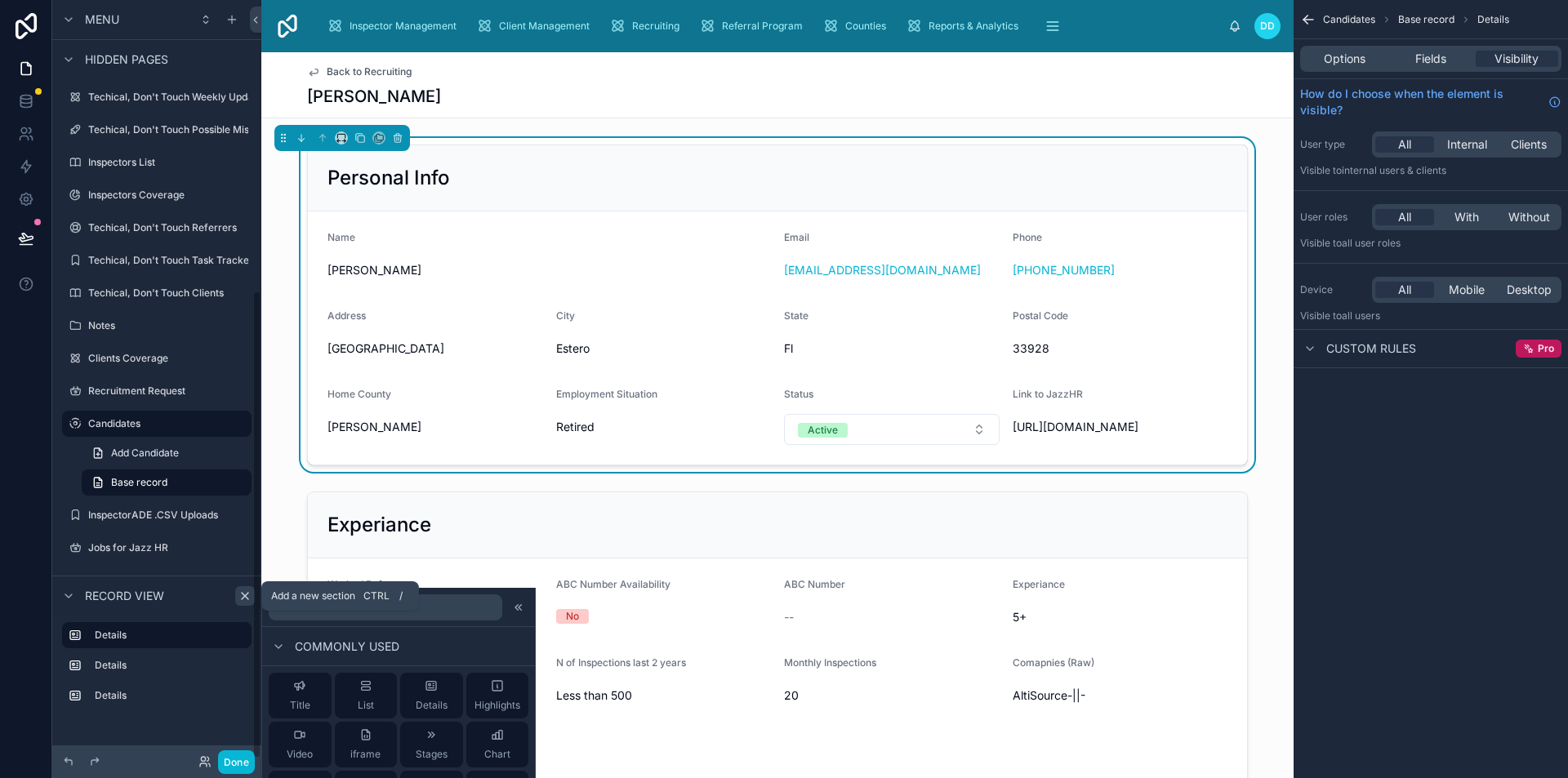
click at [247, 597] on icon "scrollable content" at bounding box center [244, 596] width 7 height 7
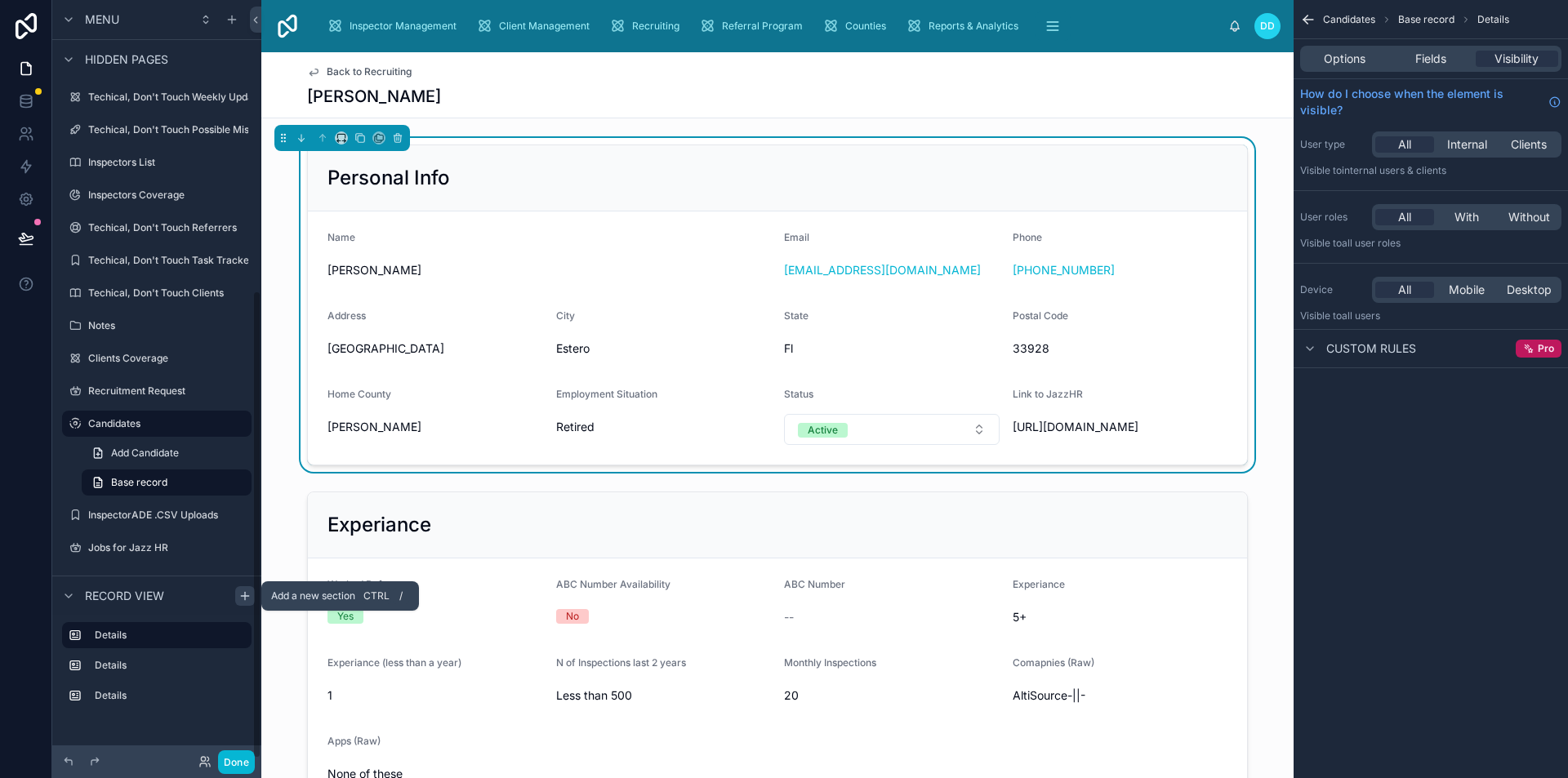
click at [247, 597] on icon "scrollable content" at bounding box center [245, 597] width 14 height 14
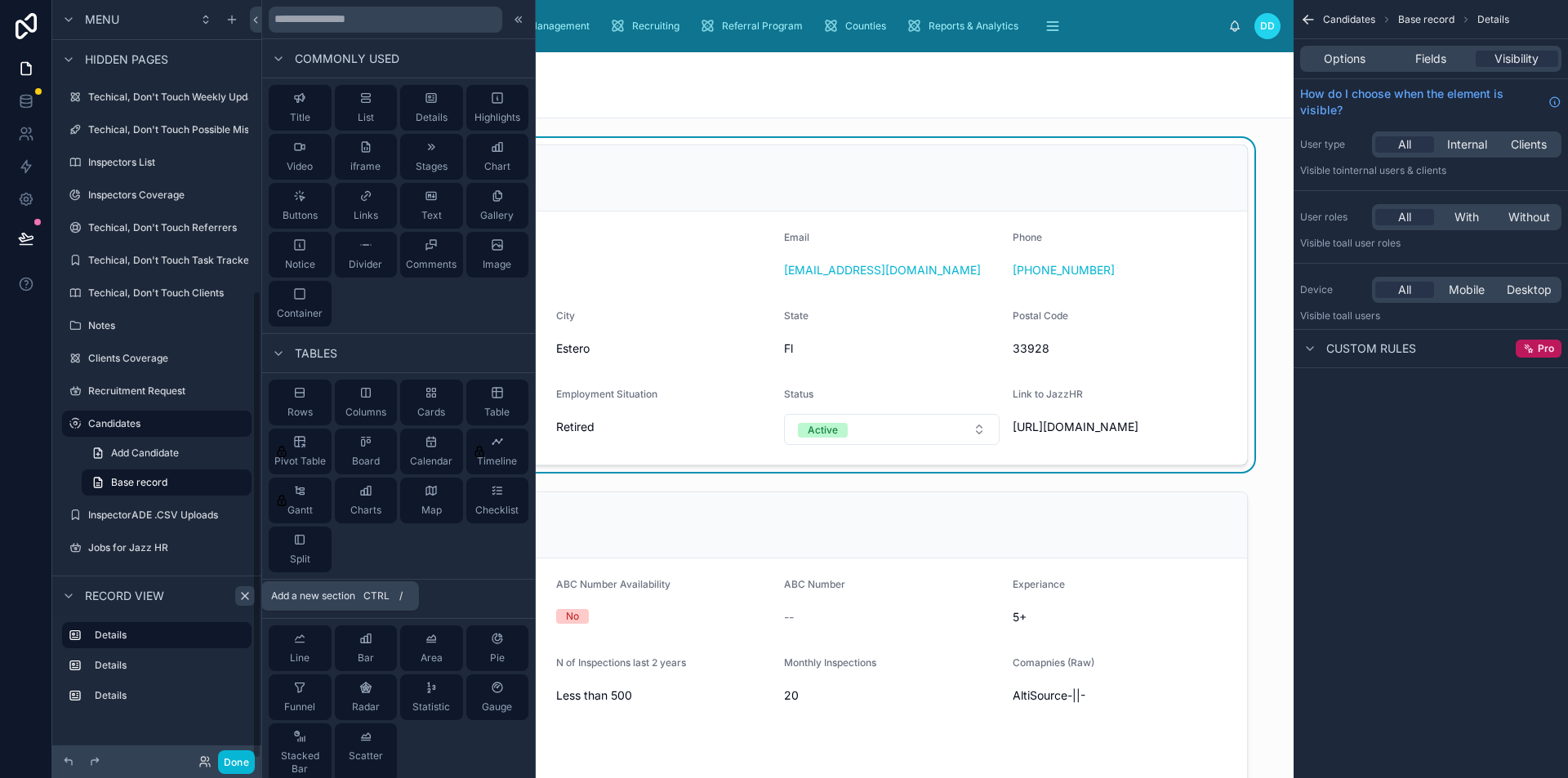
click at [243, 596] on icon "scrollable content" at bounding box center [245, 597] width 14 height 14
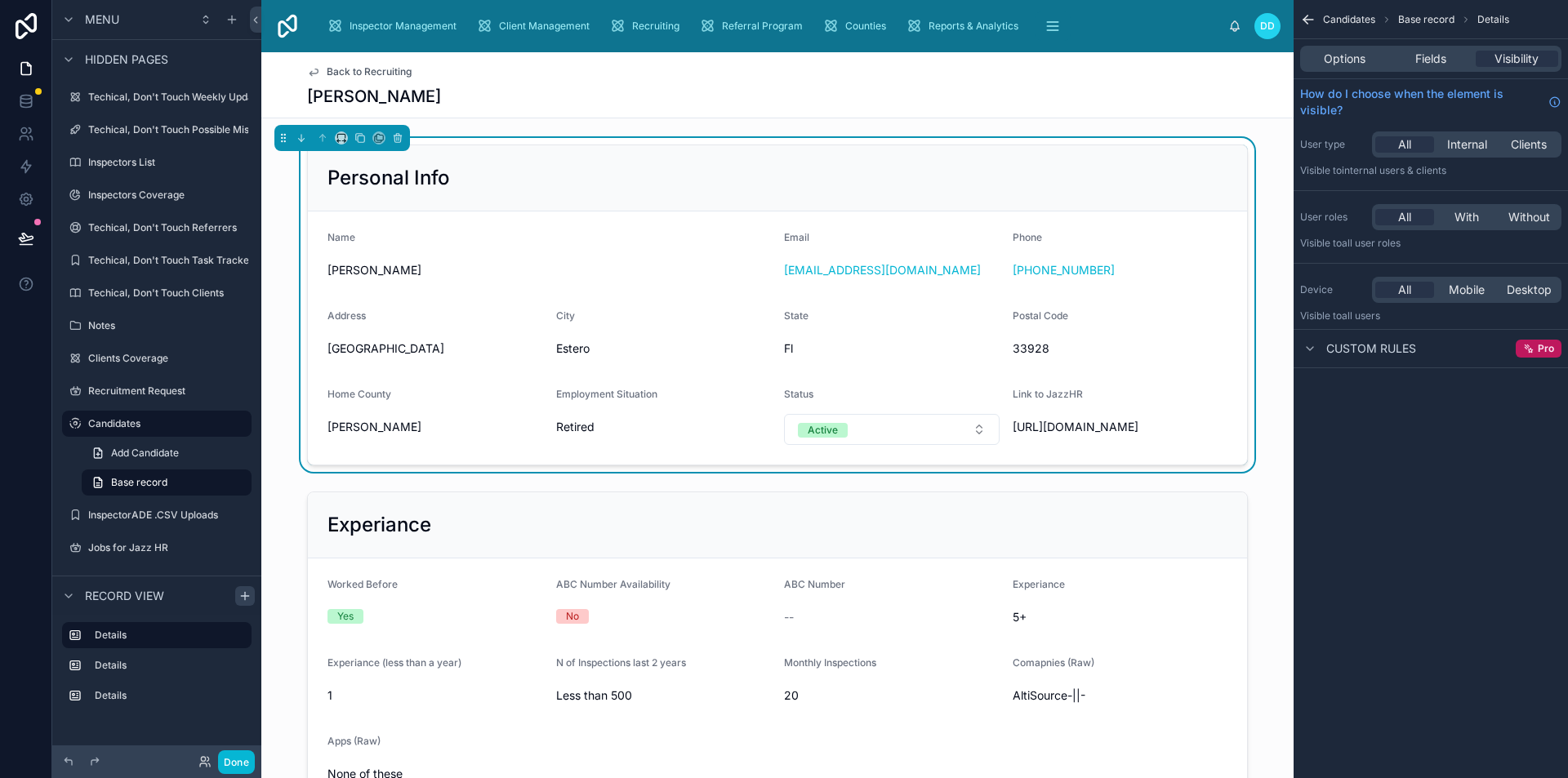
click at [695, 117] on div "Back to Recruiting [PERSON_NAME]" at bounding box center [777, 85] width 941 height 66
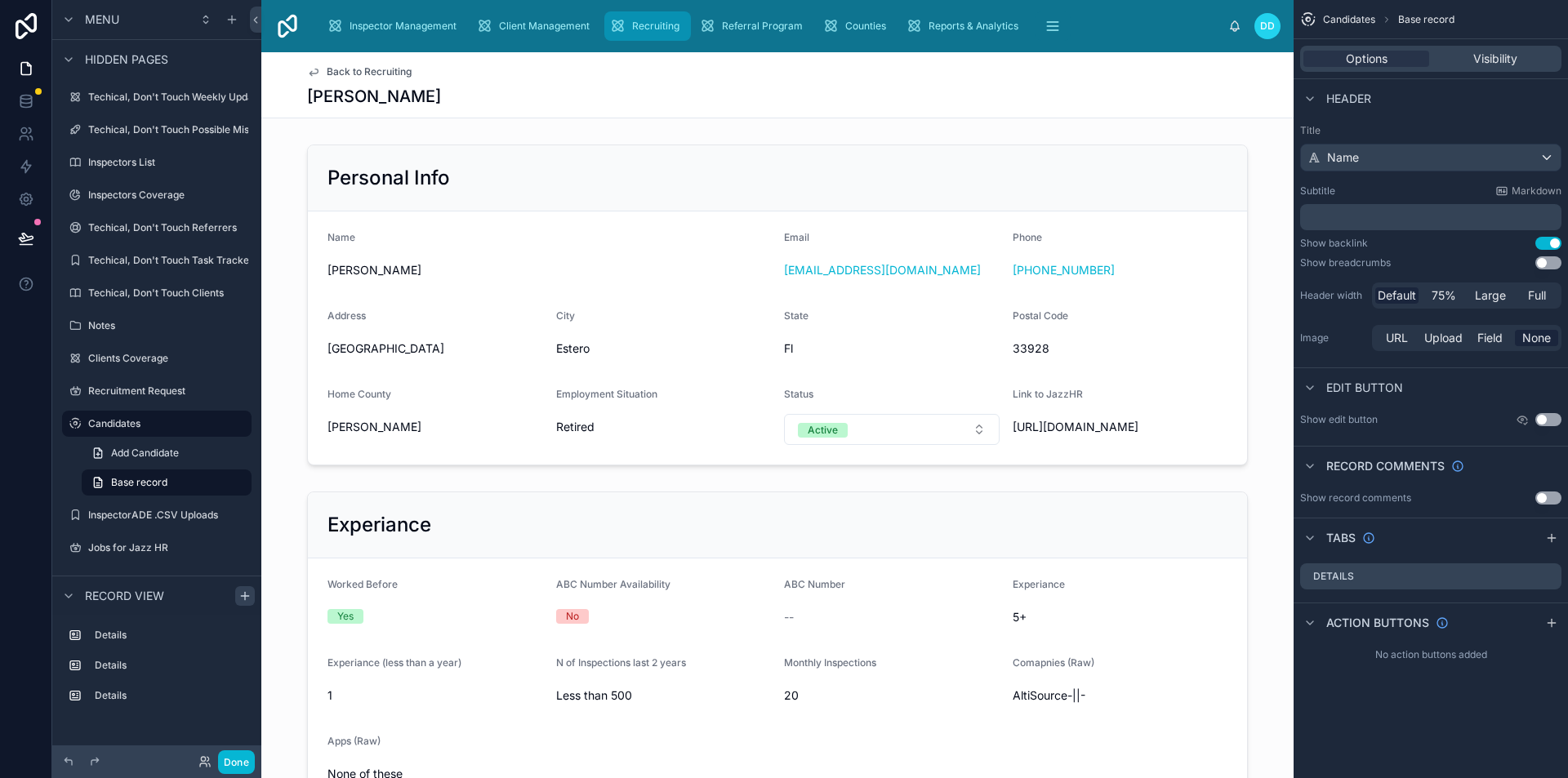
click at [658, 27] on span "Recruiting" at bounding box center [655, 26] width 47 height 14
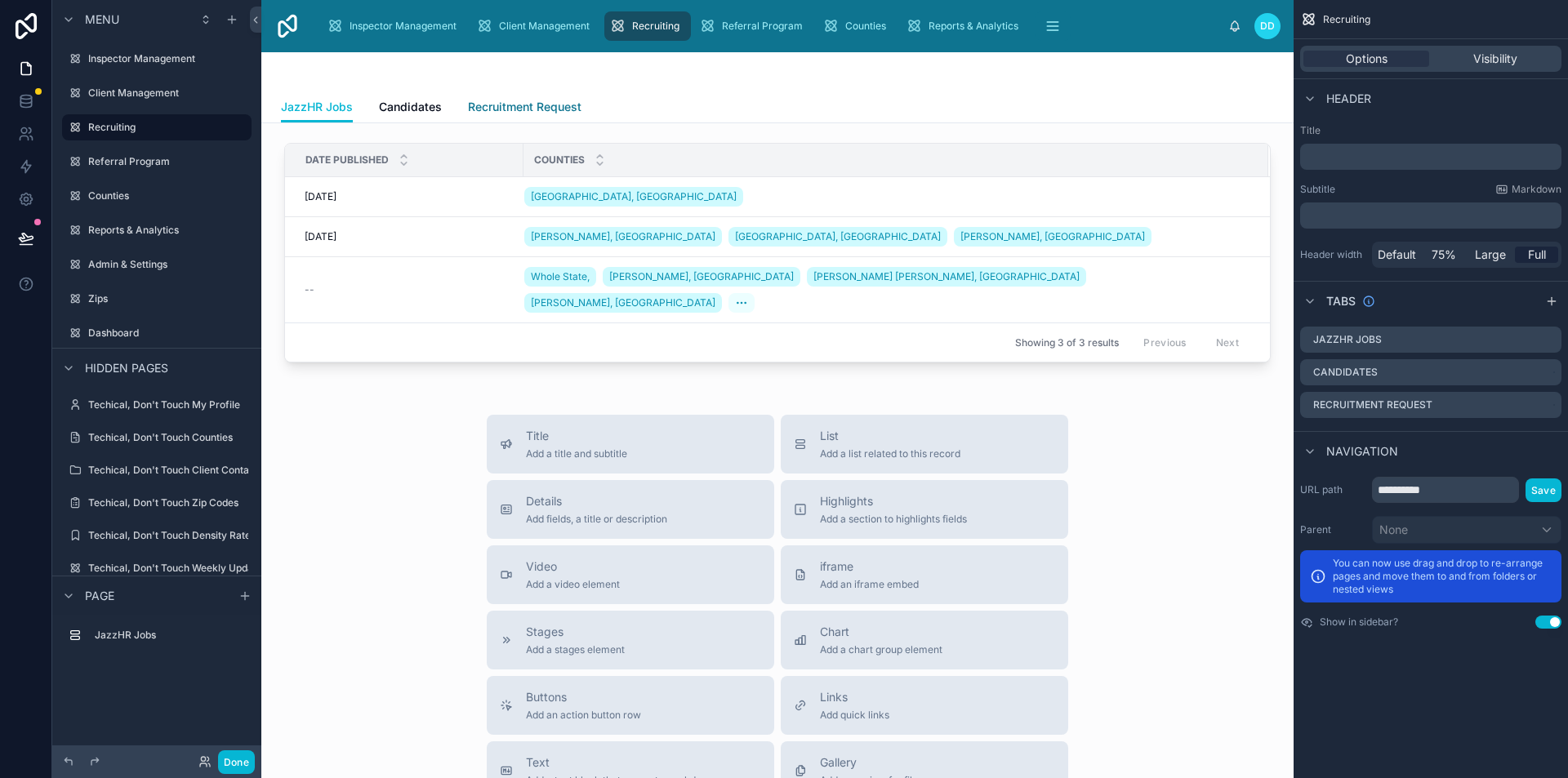
click at [497, 120] on link "Recruitment Request" at bounding box center [525, 109] width 114 height 33
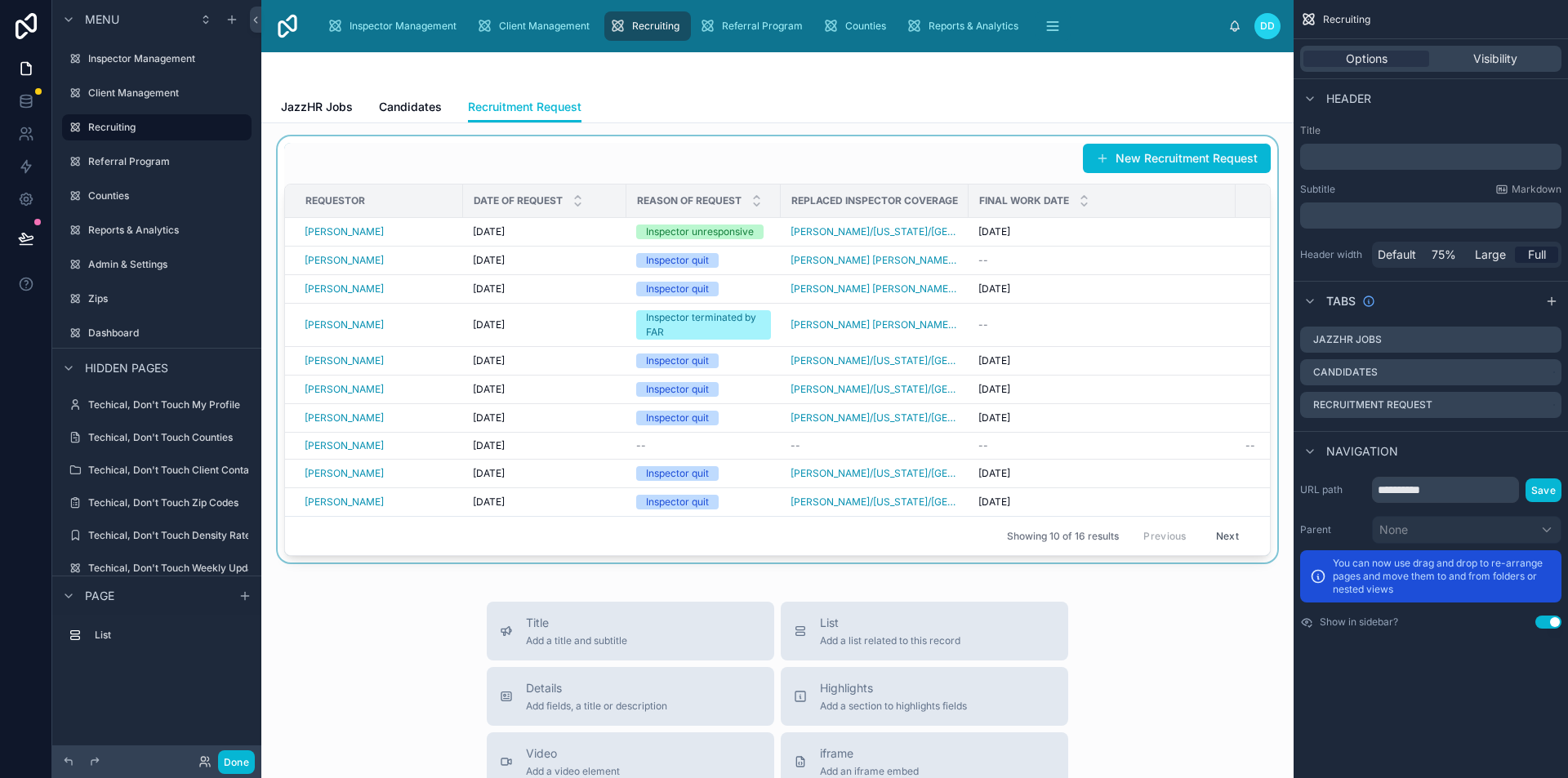
click at [393, 230] on div at bounding box center [777, 349] width 1005 height 427
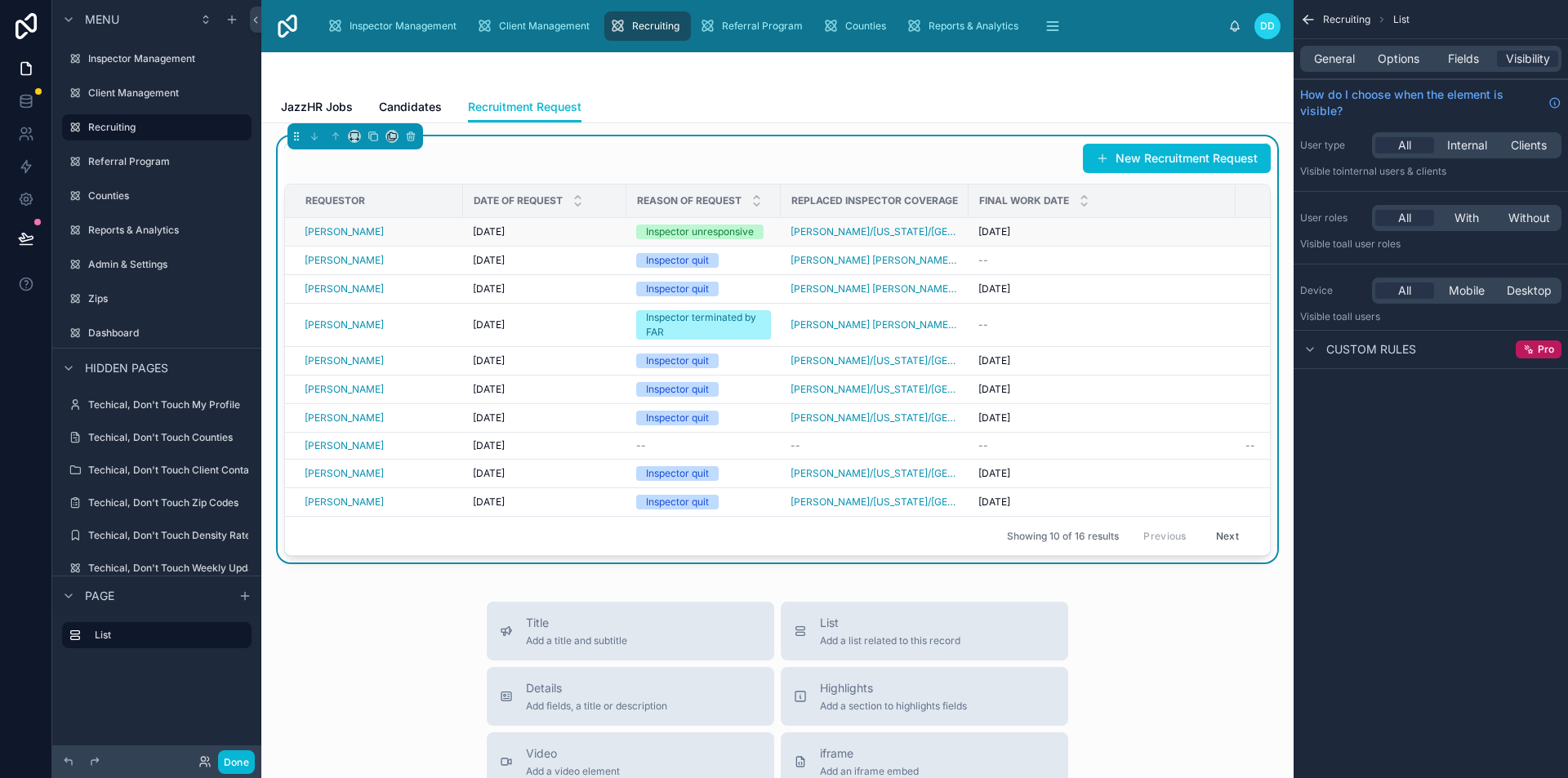
click at [391, 231] on div "[PERSON_NAME]" at bounding box center [379, 233] width 149 height 14
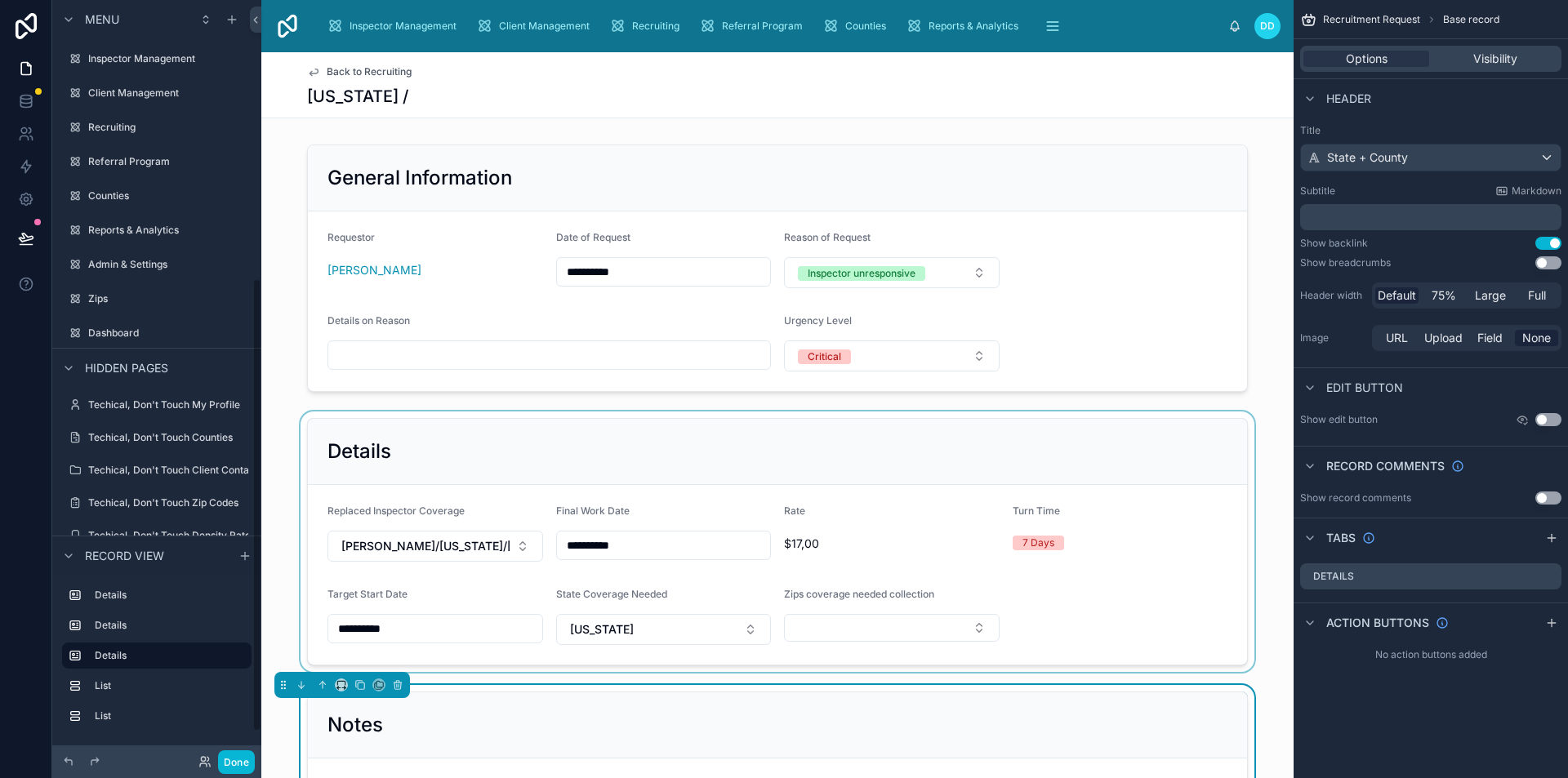
scroll to position [467, 0]
